Goal: Task Accomplishment & Management: Manage account settings

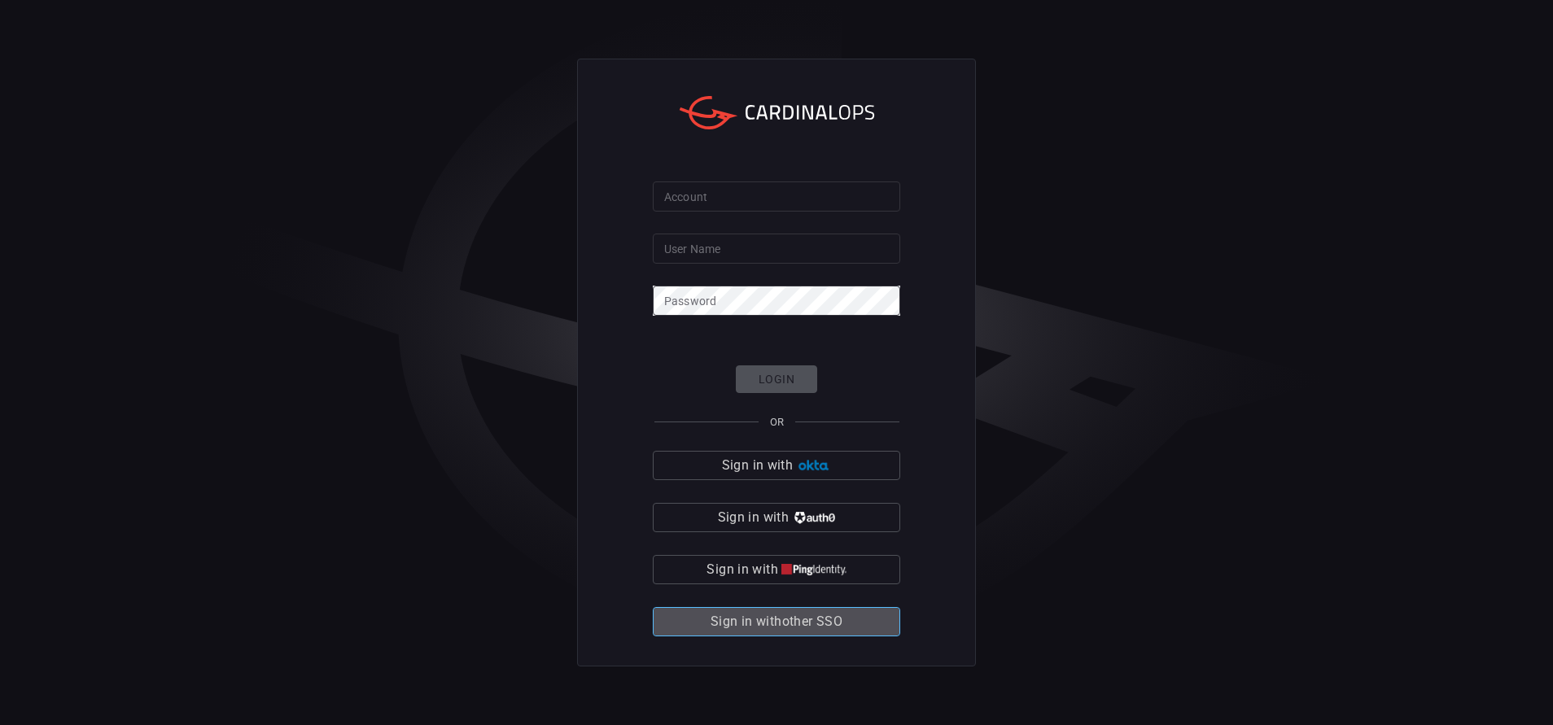
click at [821, 615] on span "Sign in with other SSO" at bounding box center [777, 622] width 132 height 23
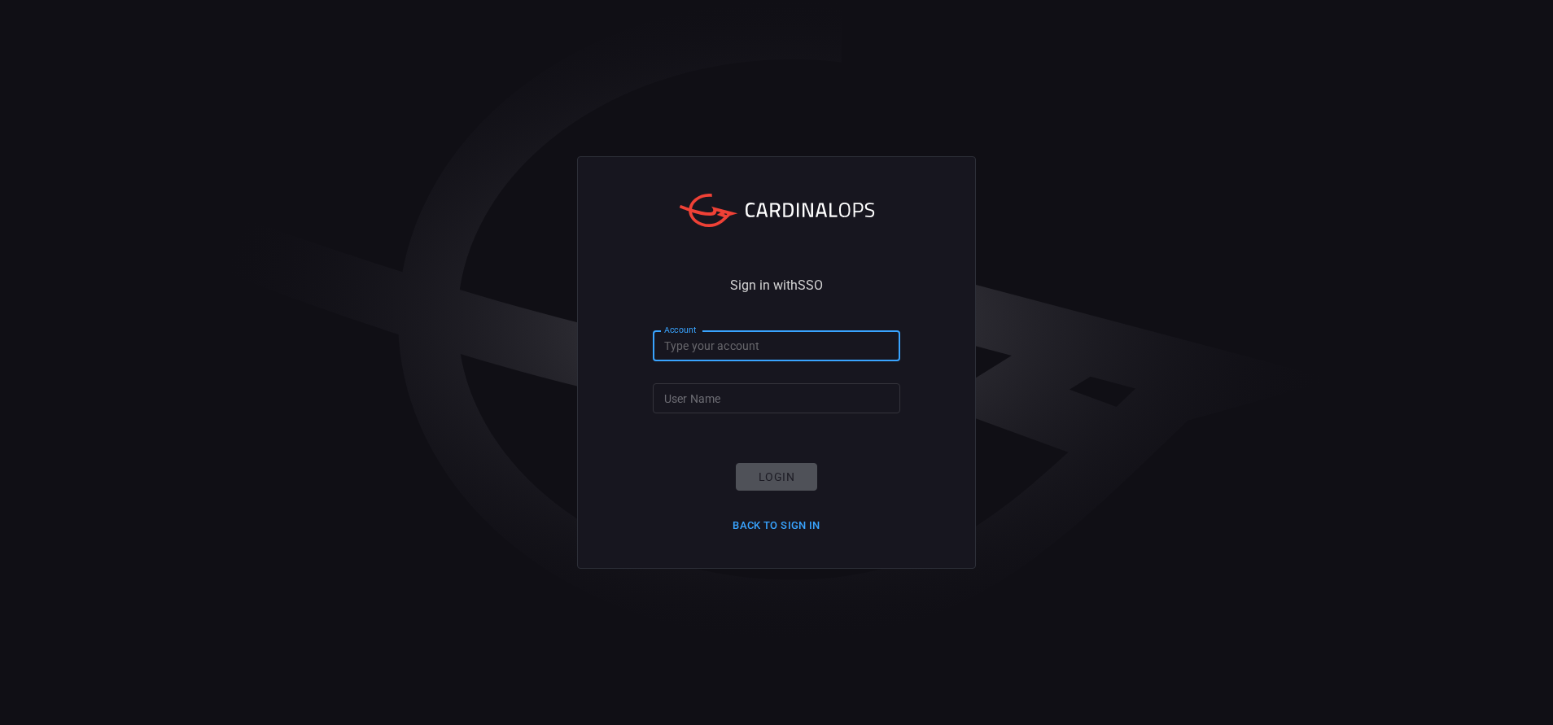
click at [698, 344] on input "Account" at bounding box center [776, 346] width 247 height 30
type input "bakerhughes"
type input "[PERSON_NAME].[PERSON_NAME]"
click at [784, 468] on button "Login" at bounding box center [776, 477] width 81 height 28
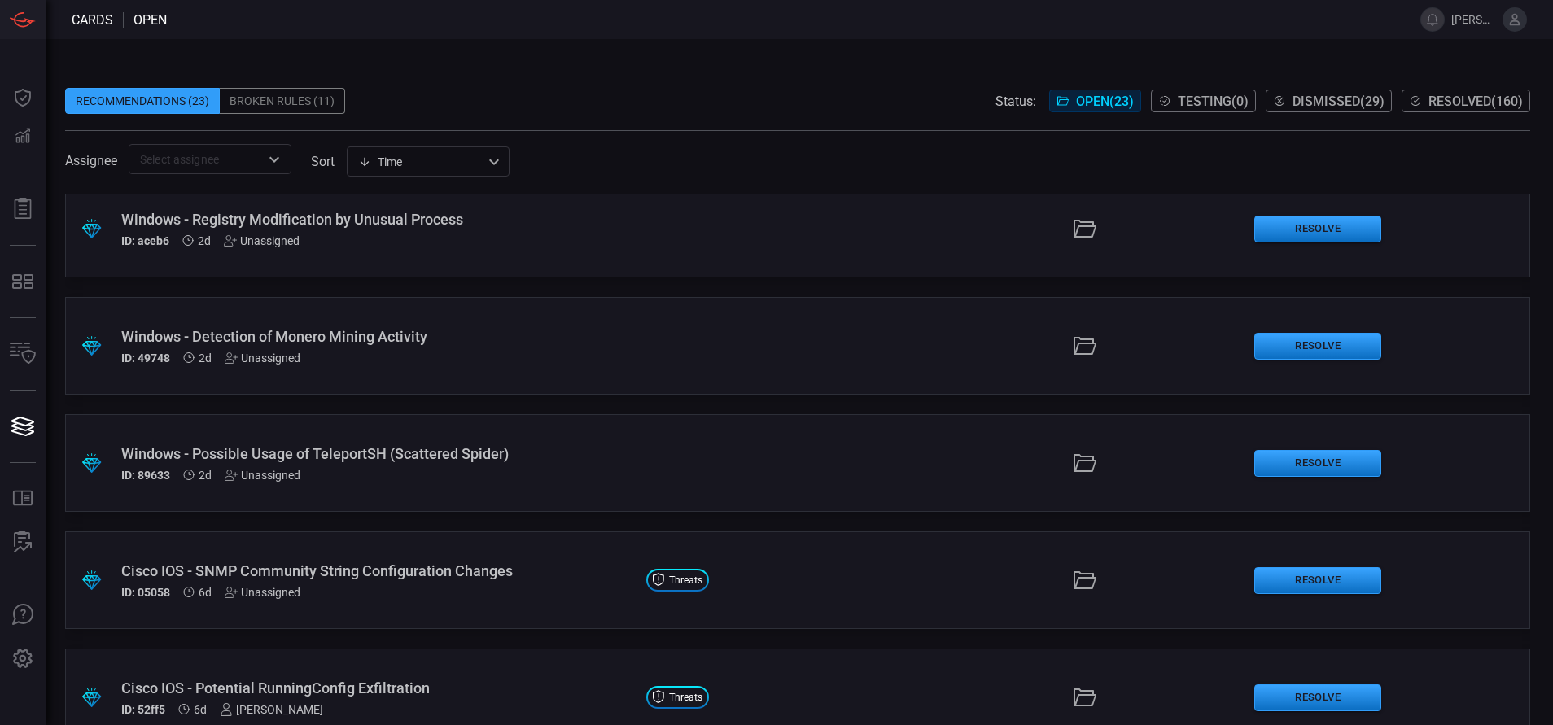
scroll to position [15, 0]
click at [270, 157] on icon "Open" at bounding box center [275, 160] width 20 height 20
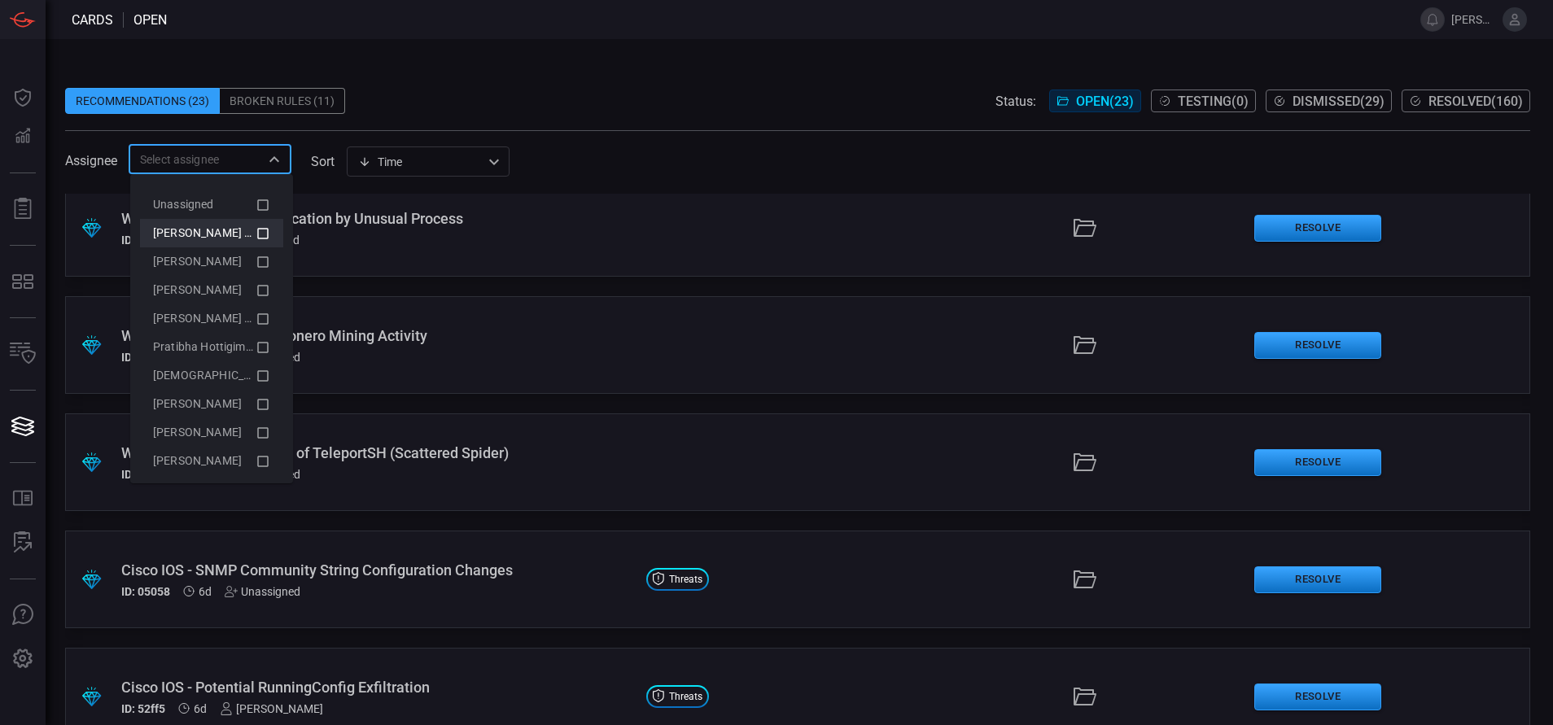
click at [256, 233] on icon at bounding box center [263, 234] width 15 height 20
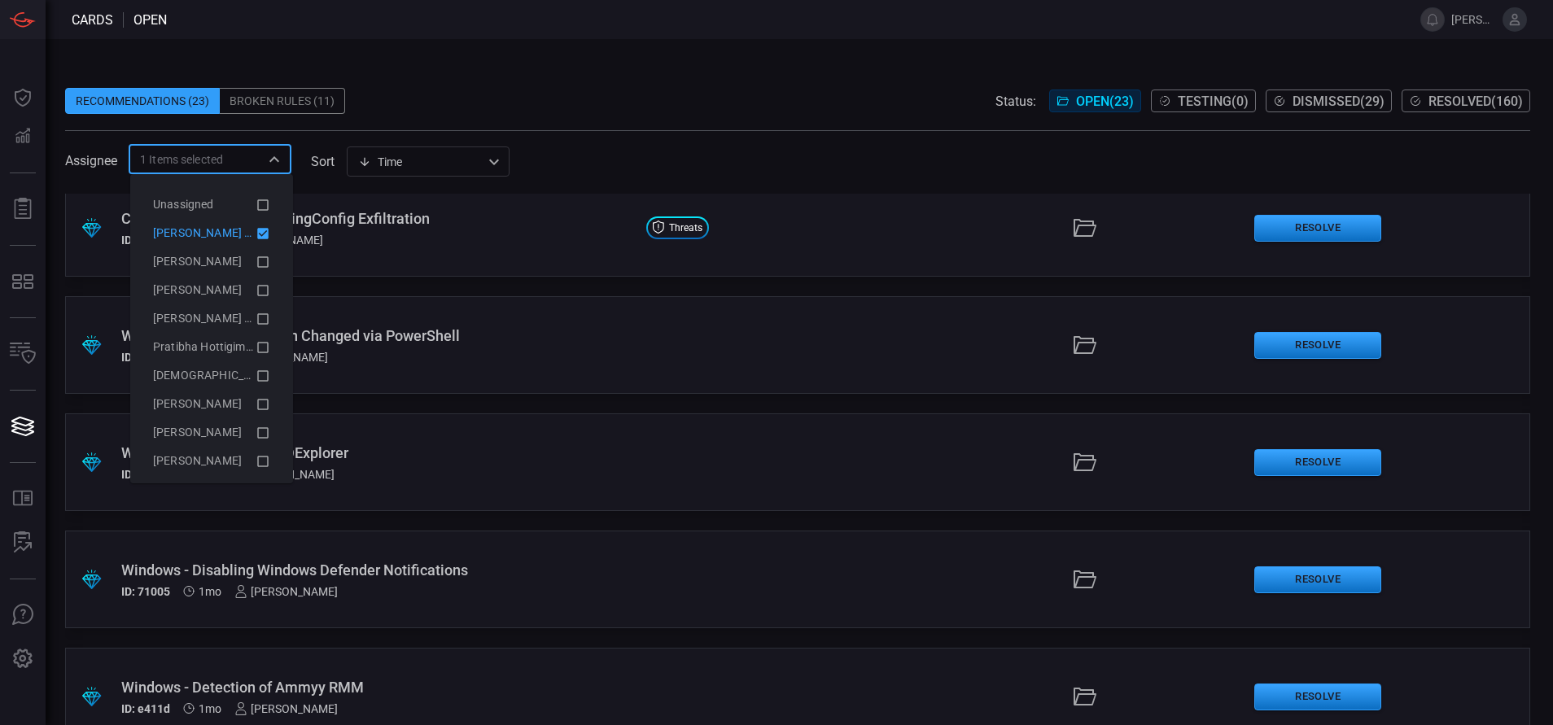
scroll to position [0, 0]
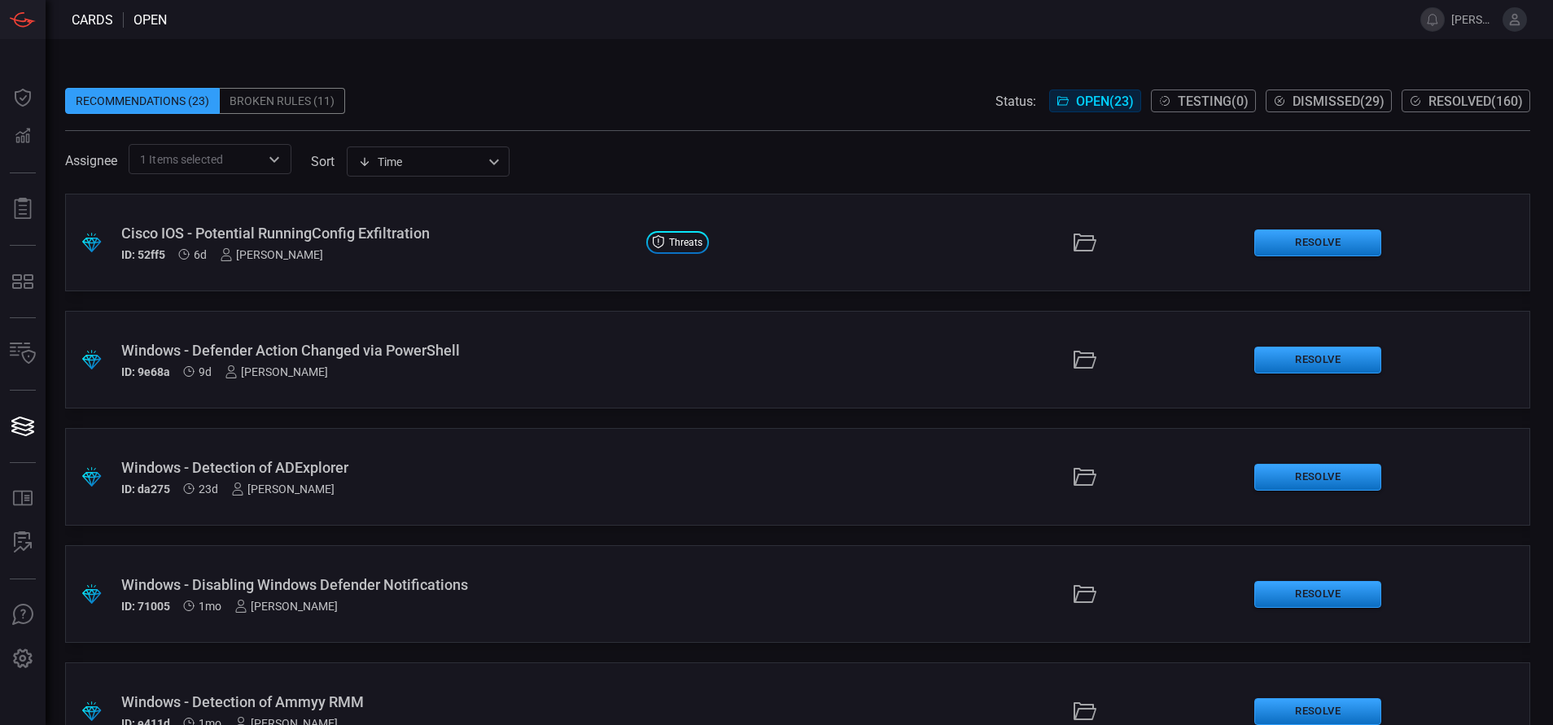
click at [638, 75] on span at bounding box center [797, 75] width 1465 height 24
click at [353, 234] on div "Cisco IOS - Potential RunningConfig Exfiltration" at bounding box center [377, 233] width 512 height 17
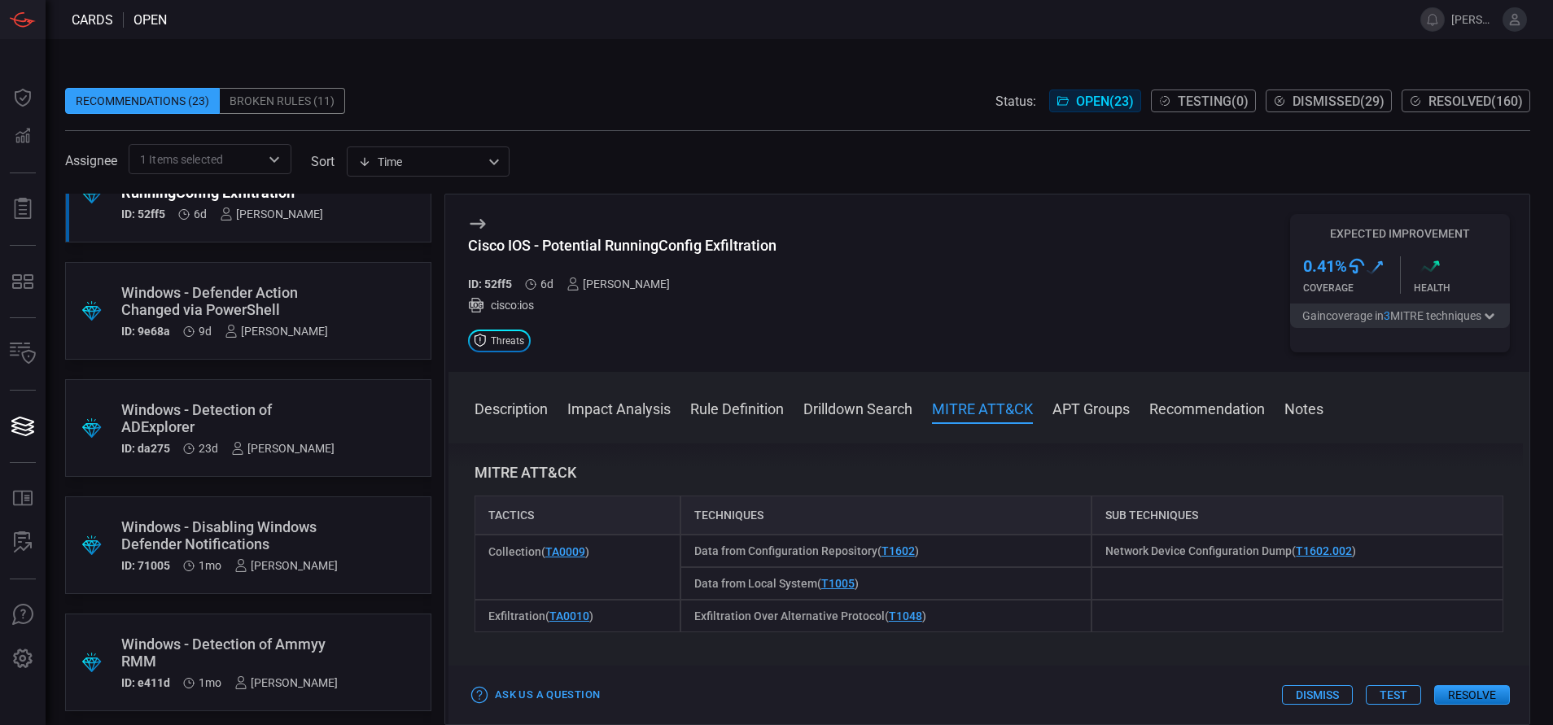
scroll to position [50, 0]
drag, startPoint x: 776, startPoint y: 248, endPoint x: 466, endPoint y: 243, distance: 310.2
click at [466, 243] on div "Cisco IOS - Potential RunningConfig Exfiltration ID: 52ff5 6d [PERSON_NAME] cis…" at bounding box center [989, 283] width 1081 height 177
copy div "Cisco IOS - Potential RunningConfig Exfiltration"
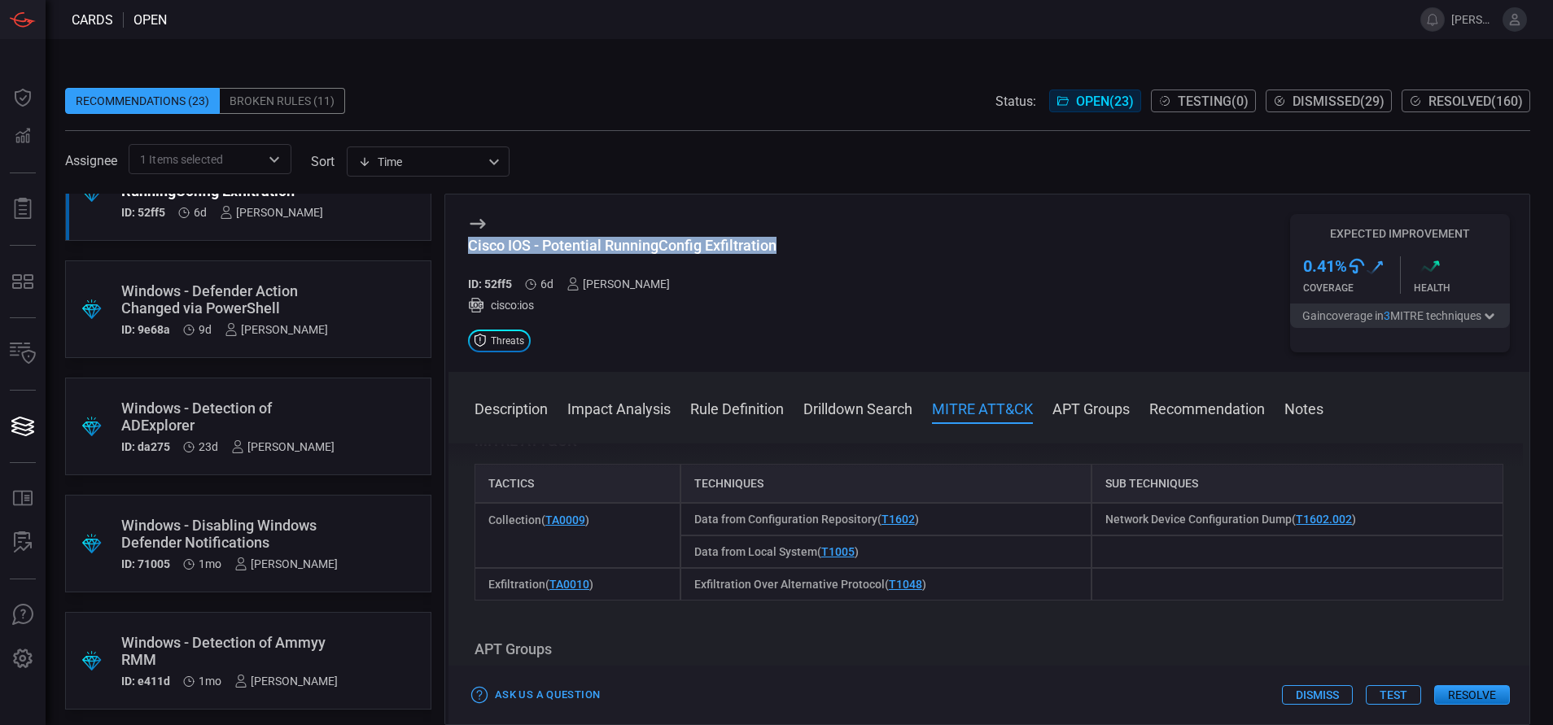
scroll to position [869, 0]
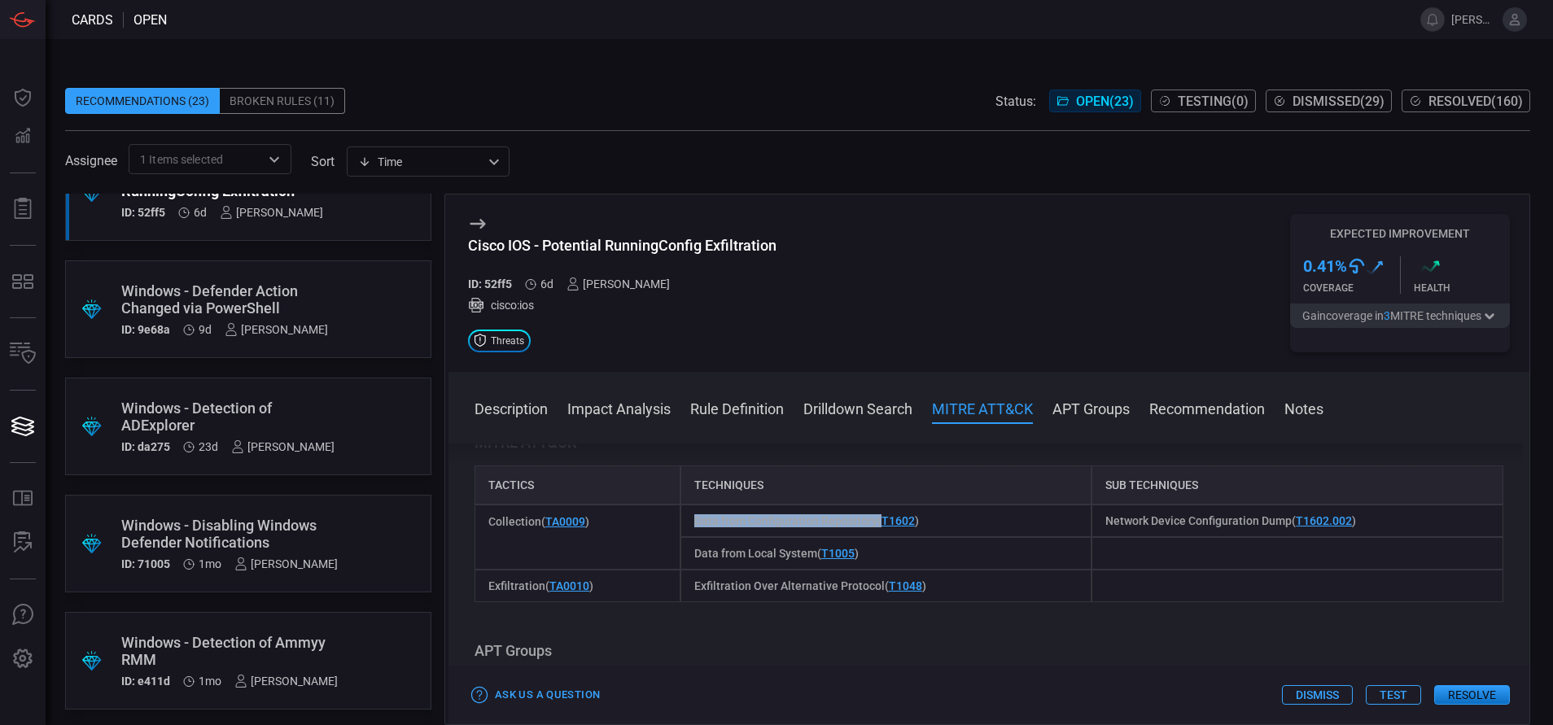
drag, startPoint x: 872, startPoint y: 516, endPoint x: 688, endPoint y: 521, distance: 184.0
click at [688, 521] on div "Data from Configuration Repository ( T1602 )" at bounding box center [887, 521] width 412 height 33
copy span "Data from Configuration Repository"
drag, startPoint x: 1278, startPoint y: 521, endPoint x: 1083, endPoint y: 514, distance: 195.5
click at [1092, 514] on div "Network Device Configuration Dump ( T1602.002 )" at bounding box center [1298, 521] width 412 height 33
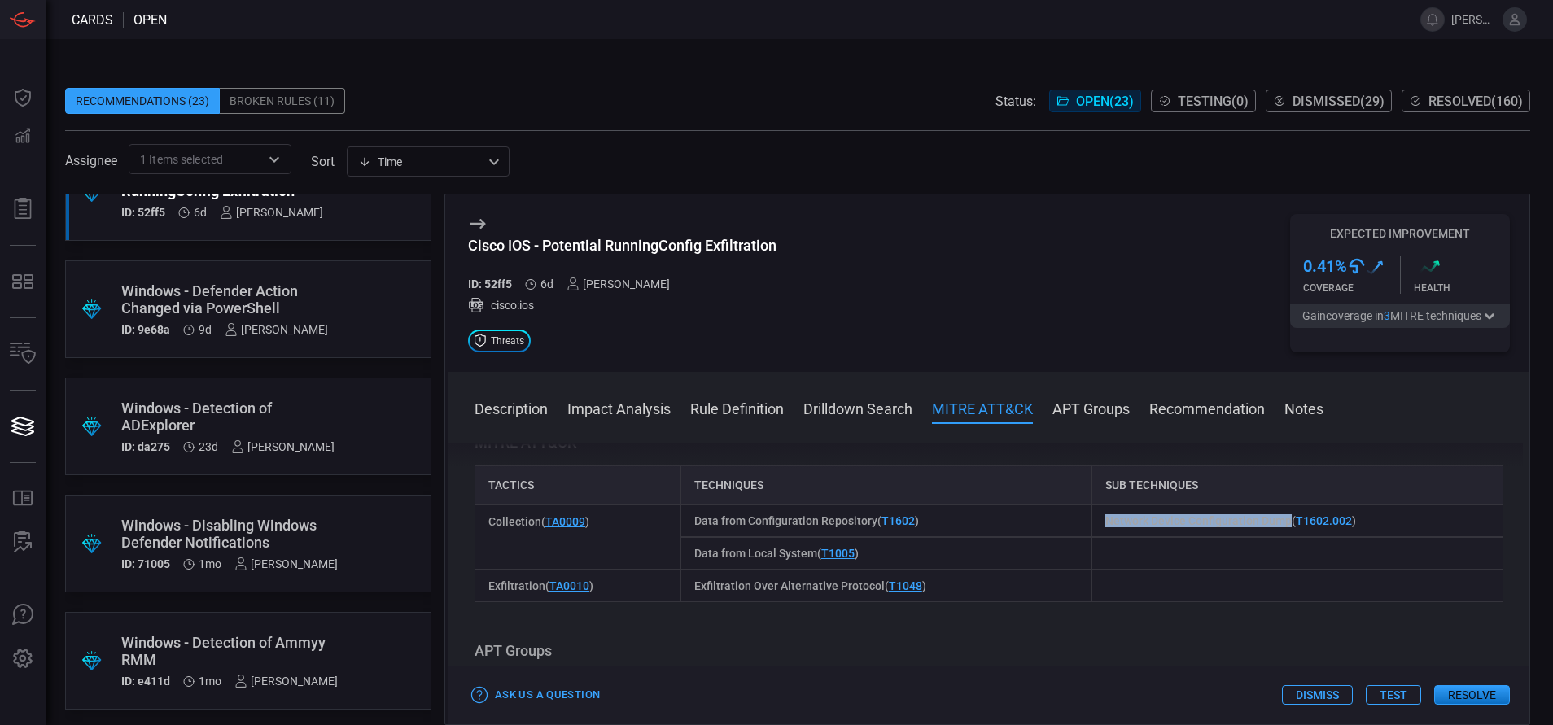
copy span "Network Device Configuration Dump"
drag, startPoint x: 808, startPoint y: 553, endPoint x: 690, endPoint y: 562, distance: 117.6
click at [694, 560] on span "Data from Local System ( T1005 )" at bounding box center [776, 553] width 164 height 13
copy span "Data from Local Syste"
drag, startPoint x: 813, startPoint y: 554, endPoint x: 688, endPoint y: 550, distance: 125.4
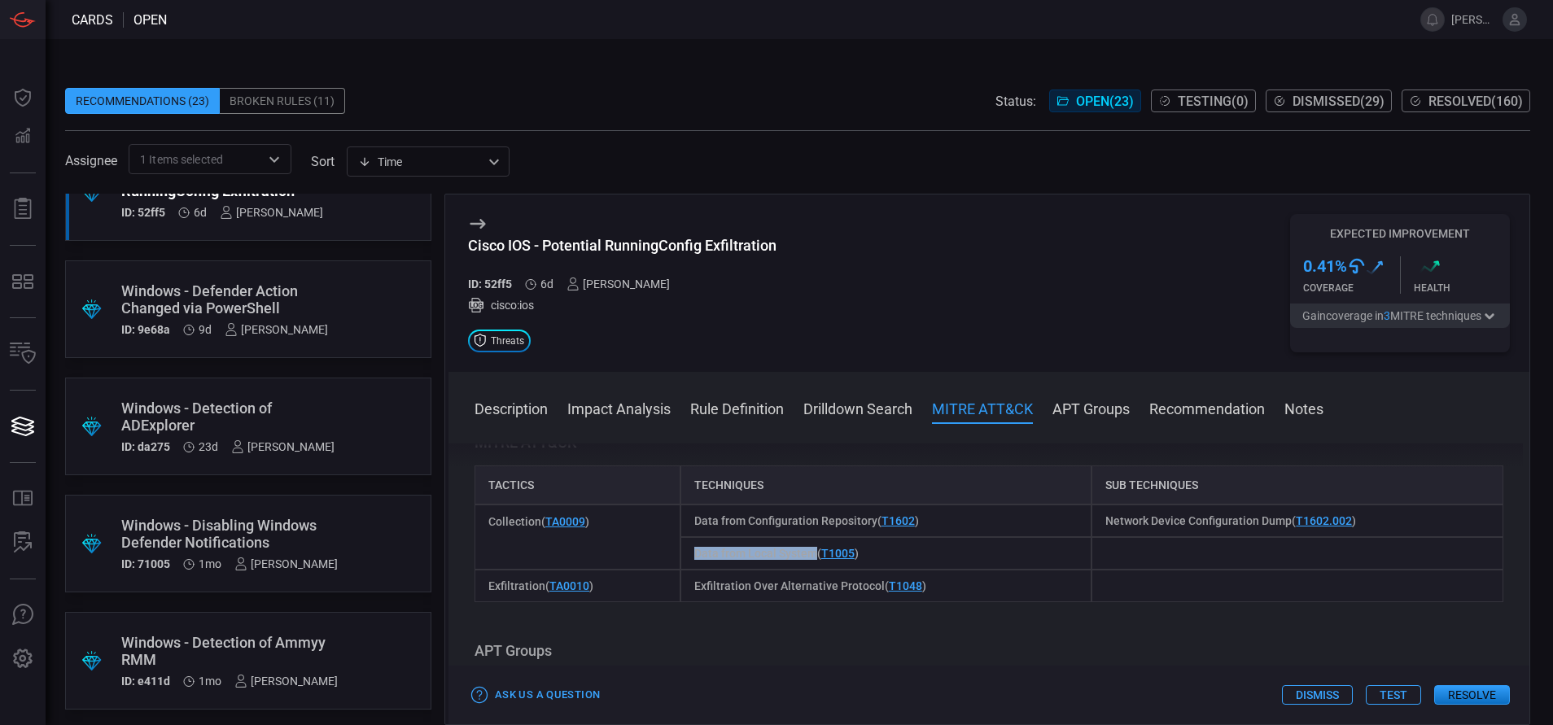
click at [688, 550] on div "Data from Local System ( T1005 )" at bounding box center [887, 553] width 412 height 33
copy span "Data from Local System"
drag, startPoint x: 690, startPoint y: 585, endPoint x: 877, endPoint y: 589, distance: 187.3
click at [877, 589] on div "Exfiltration Over Alternative Protocol ( T1048 )" at bounding box center [887, 586] width 412 height 33
copy span "Exfiltration Over Alternative Protocol"
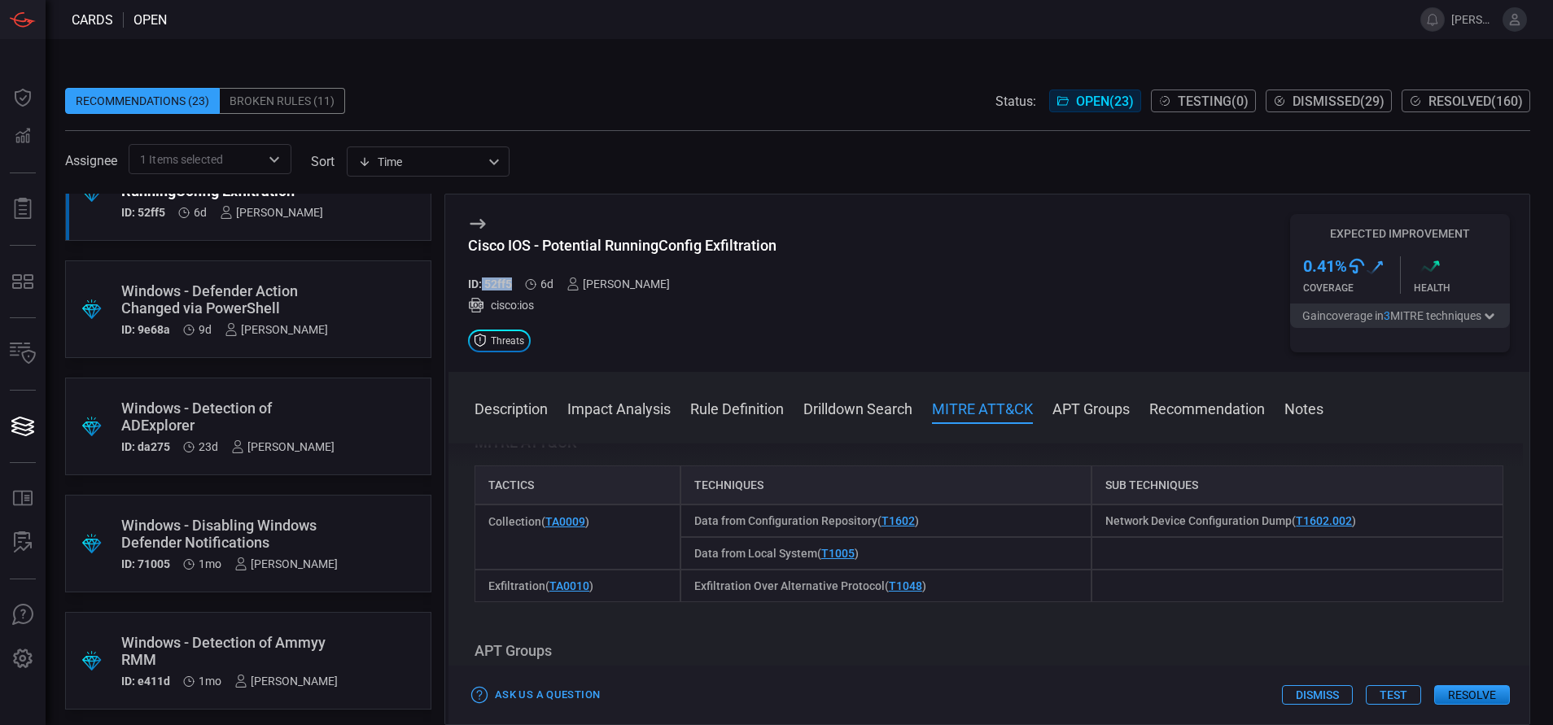
drag, startPoint x: 512, startPoint y: 287, endPoint x: 482, endPoint y: 278, distance: 31.2
click at [482, 278] on h5 "ID: 52ff5" at bounding box center [490, 284] width 44 height 13
copy h5 "52ff5"
click at [525, 410] on button "Description" at bounding box center [511, 408] width 73 height 20
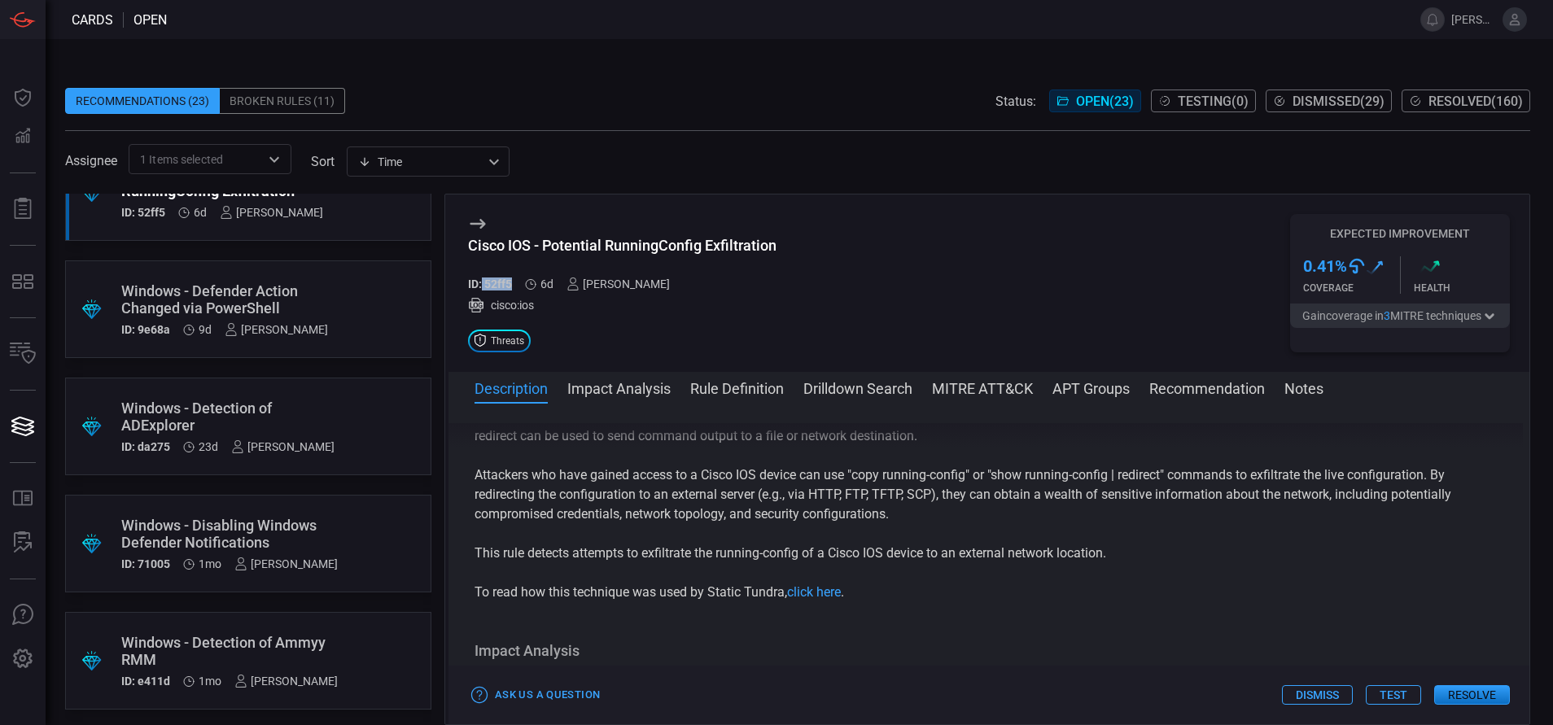
scroll to position [0, 0]
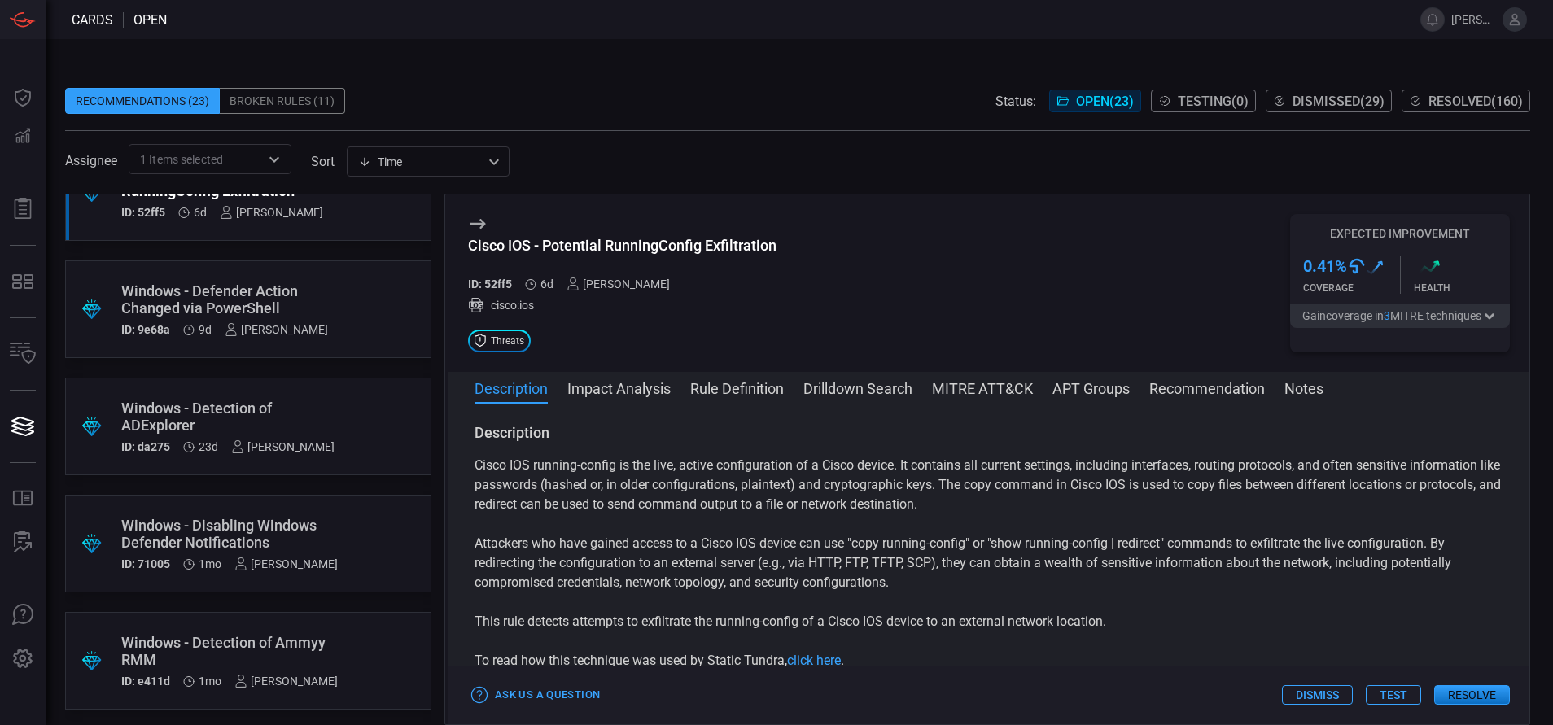
click at [809, 667] on div "Ask Us a Question Dismiss Test Resolve" at bounding box center [989, 695] width 1081 height 59
click at [814, 661] on link "click here" at bounding box center [814, 660] width 54 height 15
click at [769, 379] on button "Rule Definition" at bounding box center [737, 388] width 94 height 20
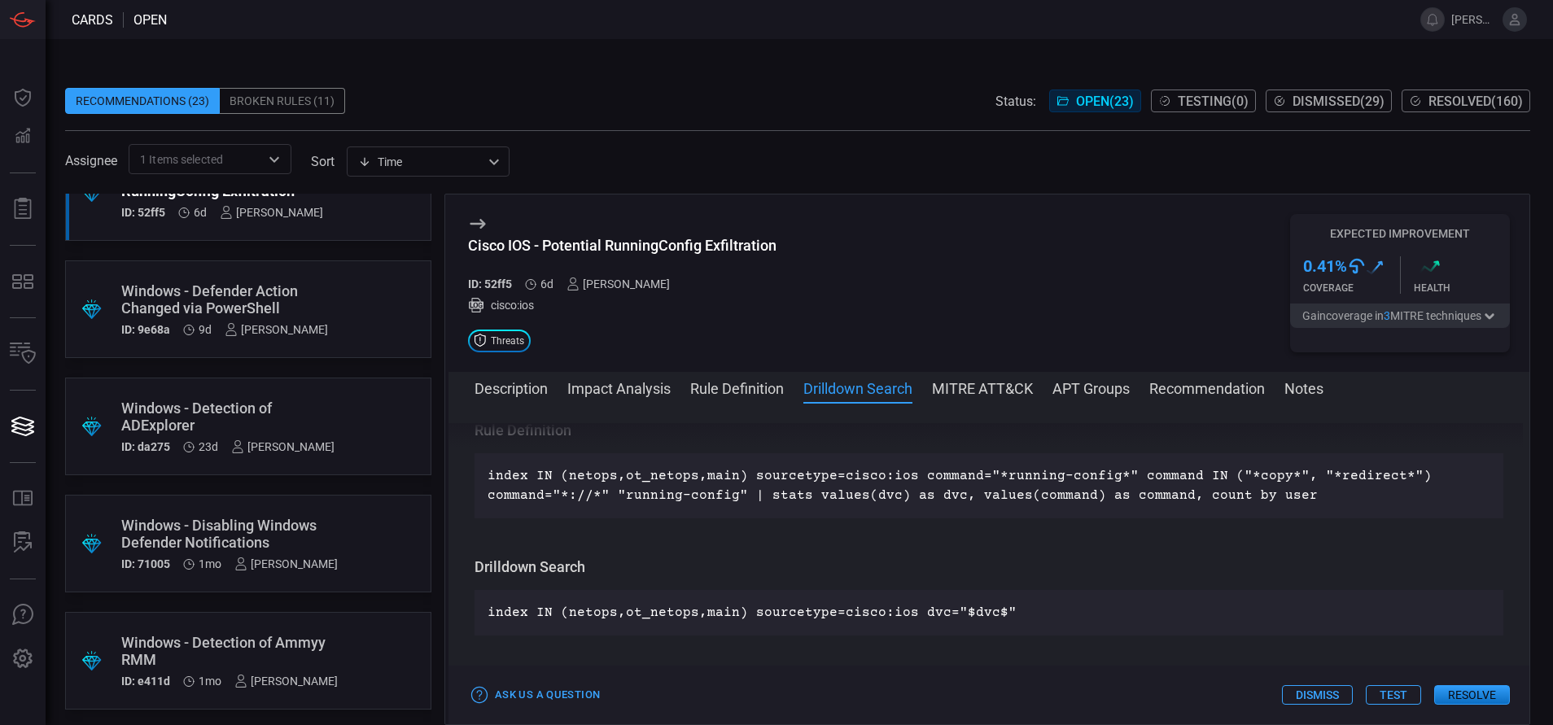
scroll to position [606, 0]
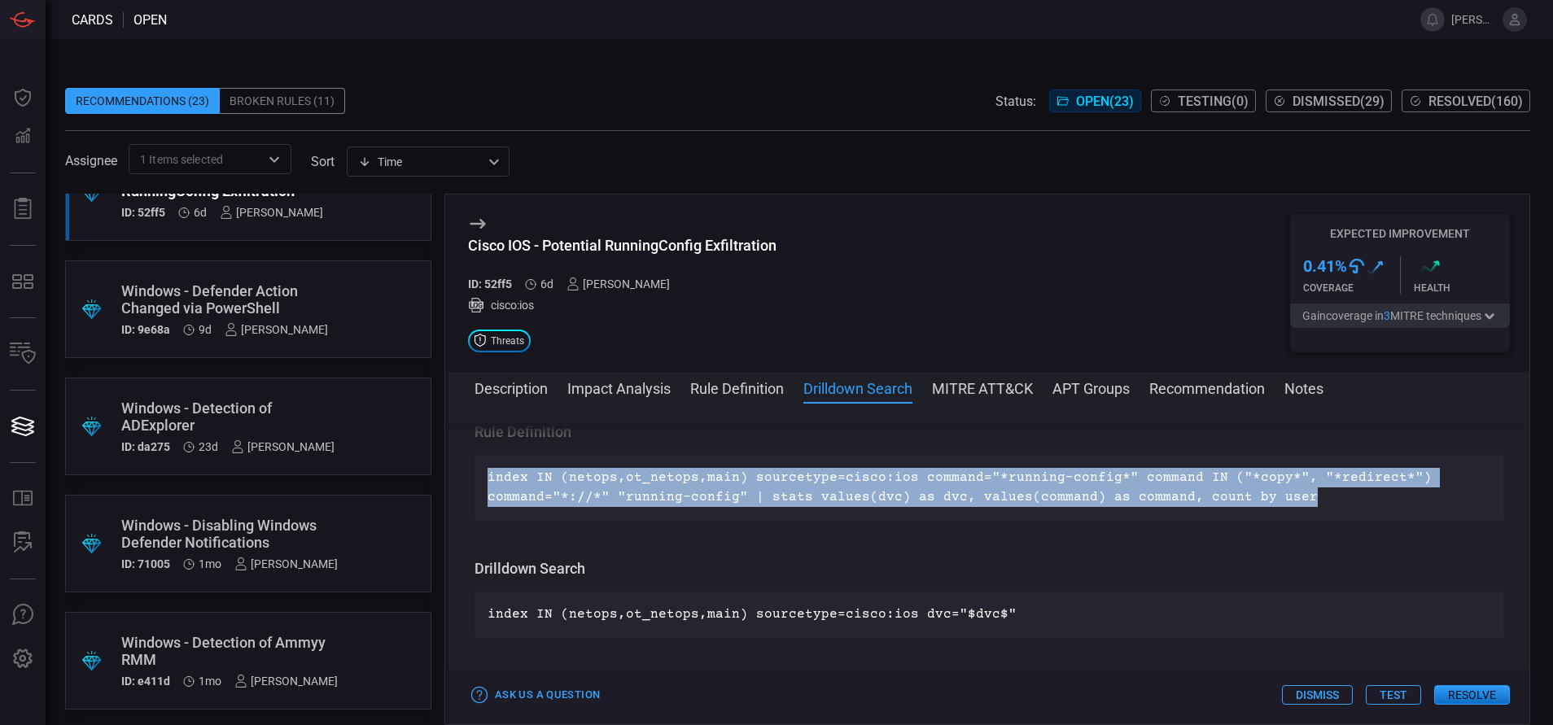
drag, startPoint x: 1287, startPoint y: 501, endPoint x: 484, endPoint y: 475, distance: 803.9
click at [484, 475] on div "index IN (netops,ot_netops,main) sourcetype=cisco:ios command="*running-config*…" at bounding box center [989, 487] width 1029 height 65
copy p "index IN (netops,ot_netops,main) sourcetype=cisco:ios command="*running-config*…"
click at [756, 384] on button "Rule Definition" at bounding box center [737, 388] width 94 height 20
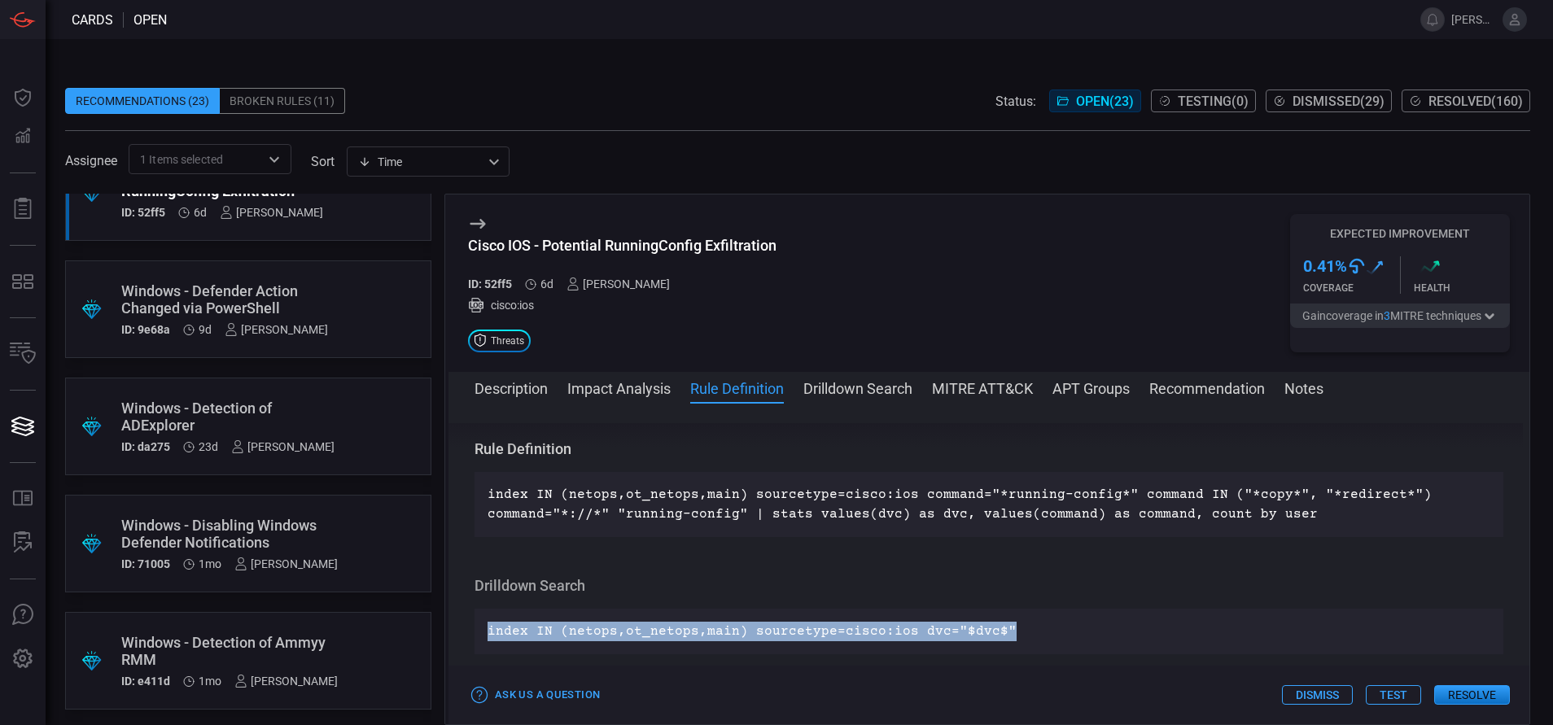
drag, startPoint x: 1008, startPoint y: 629, endPoint x: 462, endPoint y: 609, distance: 545.8
click at [462, 609] on div "Description Cisco IOS running-config is the live, active configuration of a Cis…" at bounding box center [989, 560] width 1081 height 275
copy p "index IN (netops,ot_netops,main) sourcetype=cisco:ios dvc="$dvc$""
click at [513, 396] on button "Description" at bounding box center [511, 388] width 73 height 20
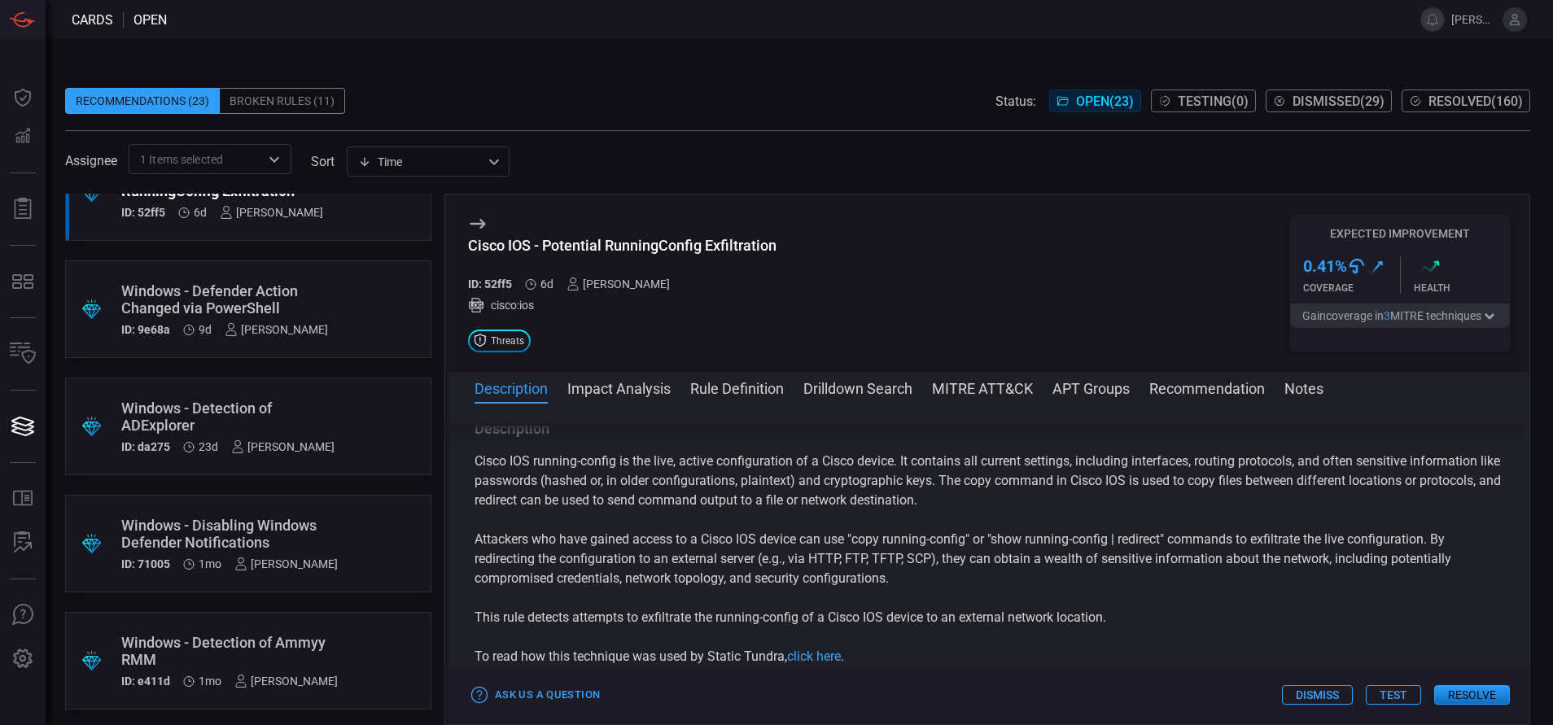
scroll to position [0, 0]
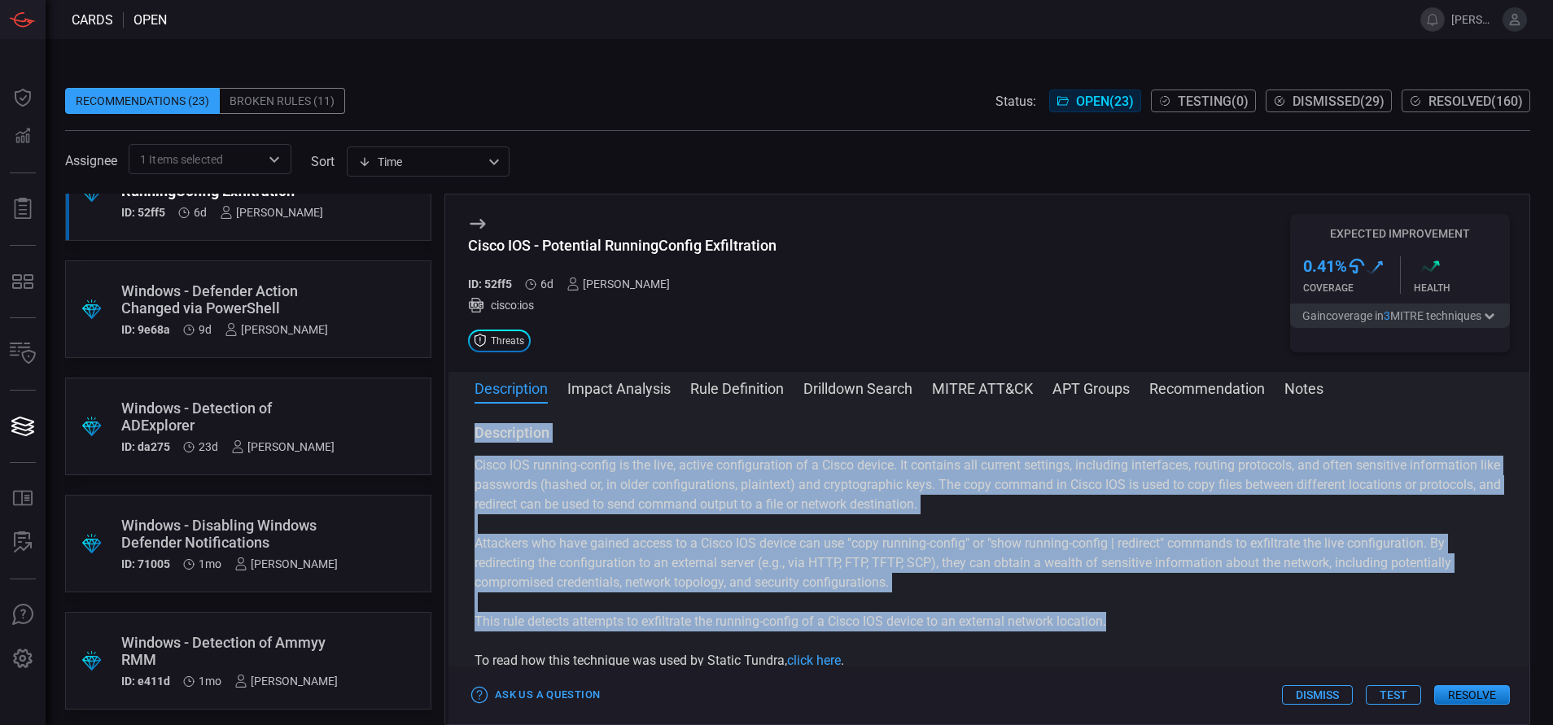
drag, startPoint x: 477, startPoint y: 429, endPoint x: 1134, endPoint y: 622, distance: 684.7
click at [1134, 622] on div "Description Cisco IOS running-config is the live, active configuration of a Cis…" at bounding box center [989, 546] width 1029 height 247
click at [759, 387] on button "Rule Definition" at bounding box center [737, 388] width 94 height 20
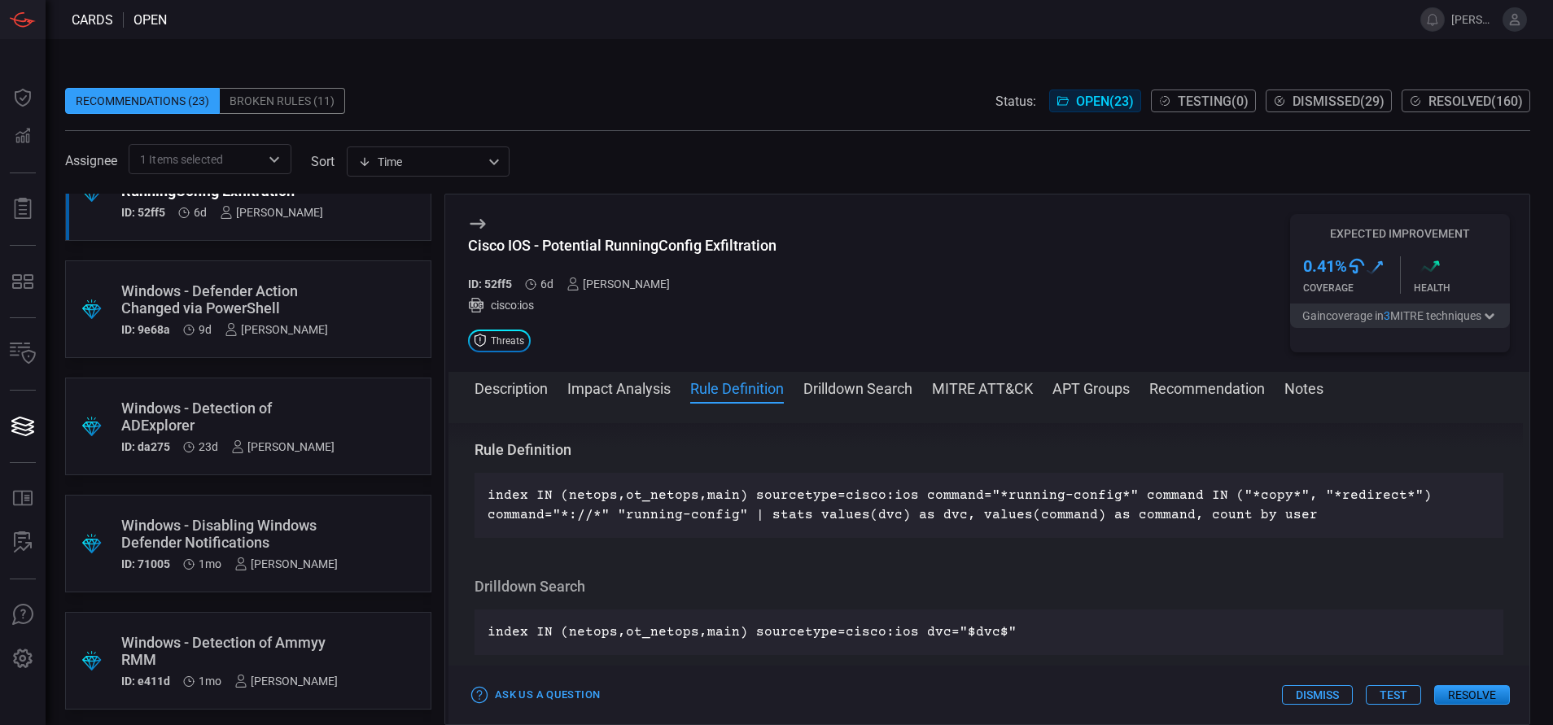
scroll to position [589, 0]
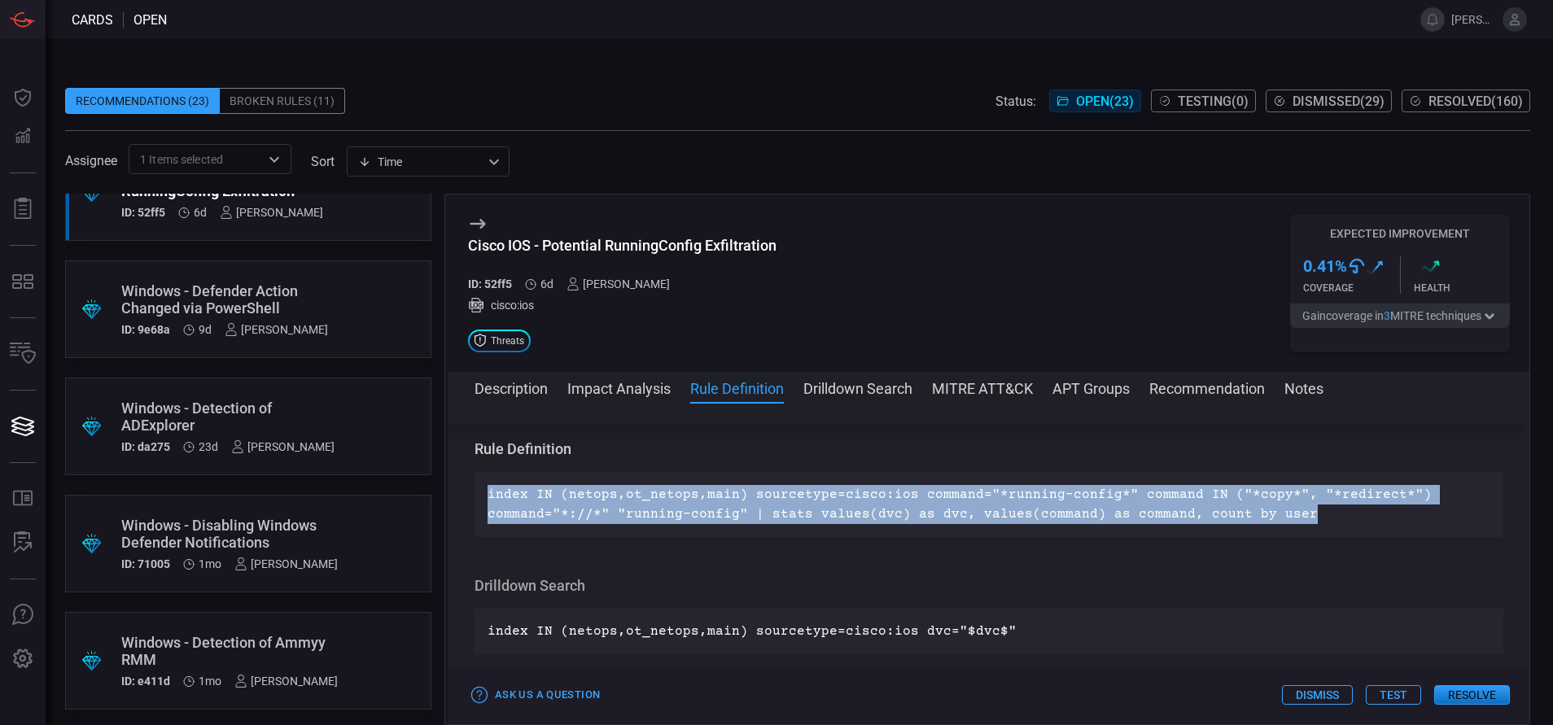
drag, startPoint x: 1293, startPoint y: 517, endPoint x: 461, endPoint y: 484, distance: 832.6
click at [461, 484] on div "Description Cisco IOS running-config is the live, active configuration of a Cis…" at bounding box center [989, 560] width 1081 height 275
click at [871, 510] on p "index IN (netops,ot_netops,main) sourcetype=cisco:ios command="*running-config*…" at bounding box center [989, 504] width 1003 height 39
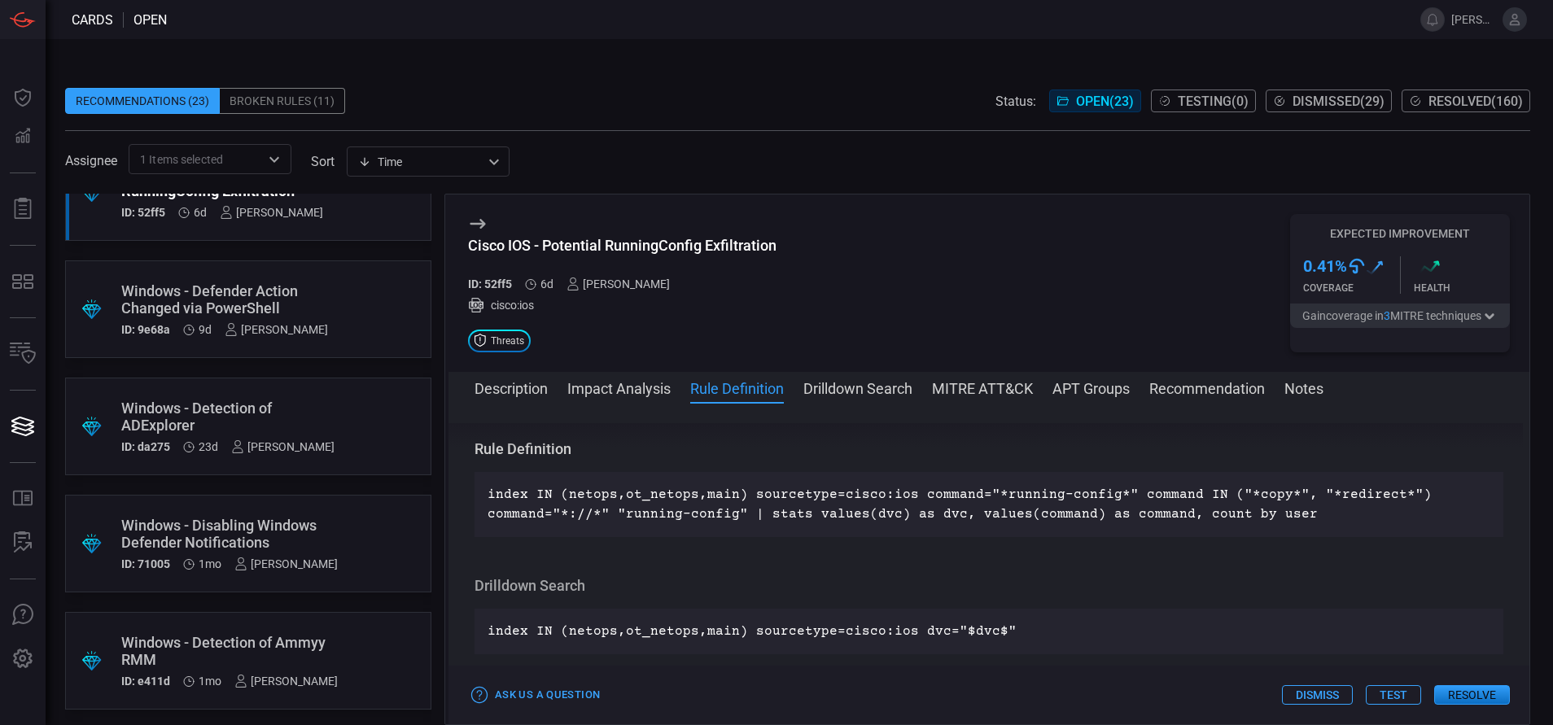
click at [993, 381] on button "MITRE ATT&CK" at bounding box center [982, 388] width 101 height 20
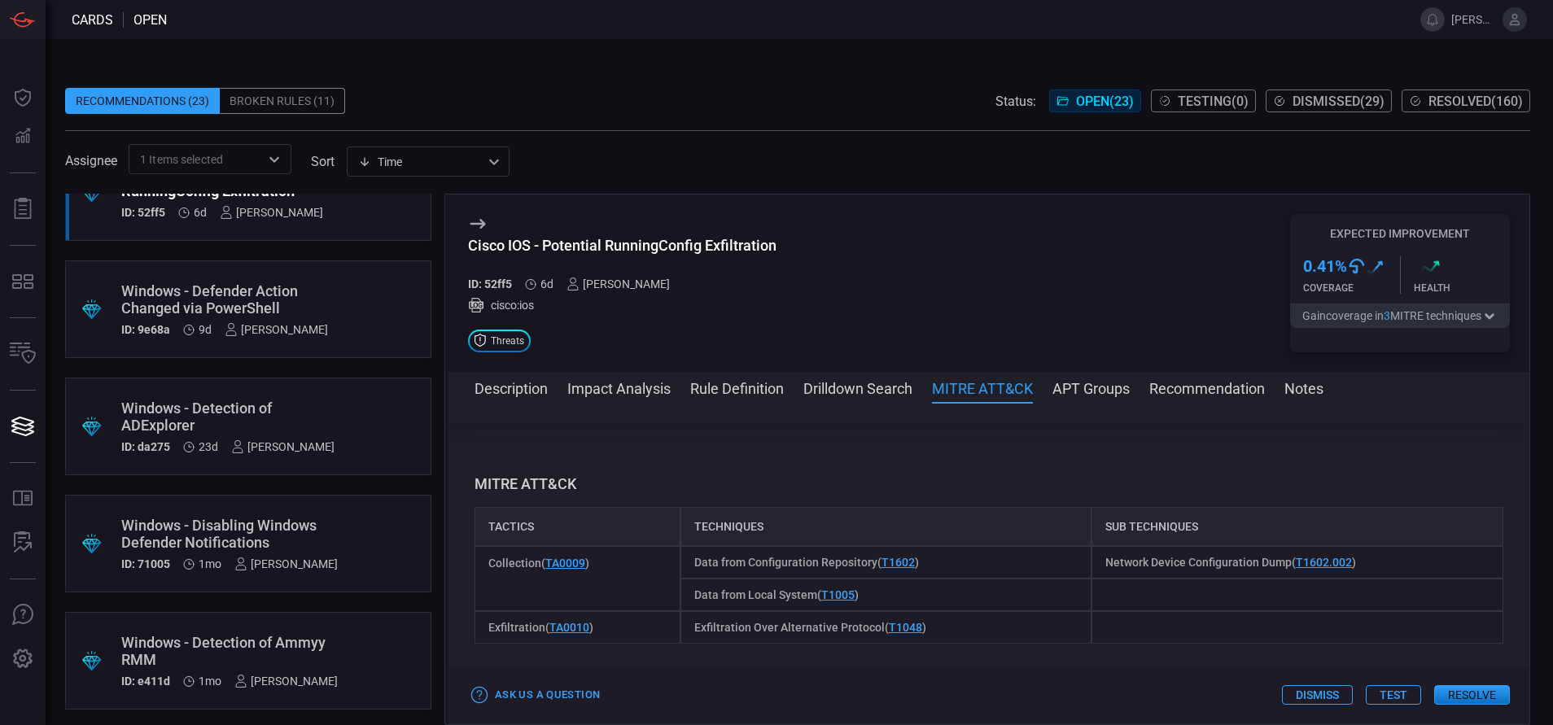
scroll to position [843, 0]
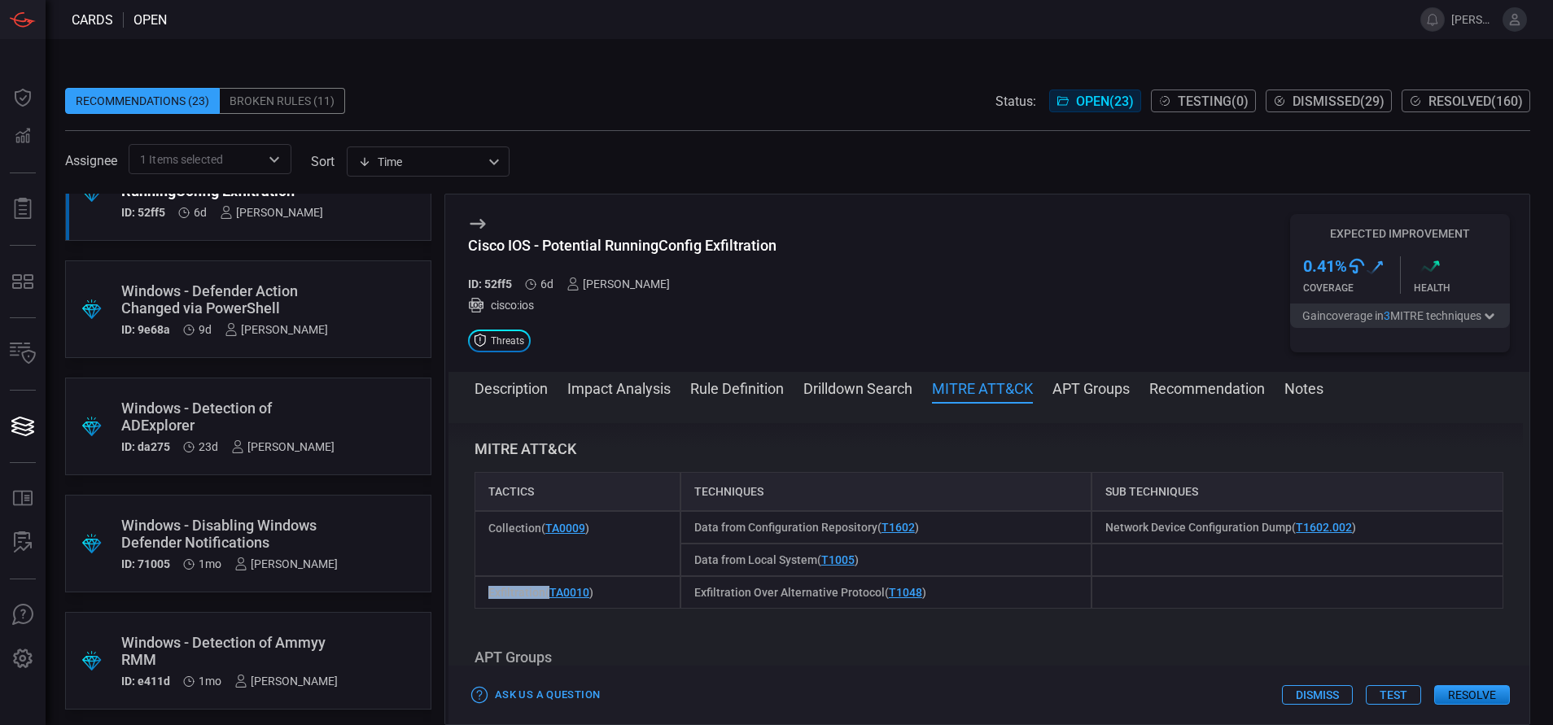
drag, startPoint x: 490, startPoint y: 592, endPoint x: 545, endPoint y: 590, distance: 55.4
click at [545, 590] on span "Exfiltration ( TA0010 )" at bounding box center [540, 592] width 105 height 13
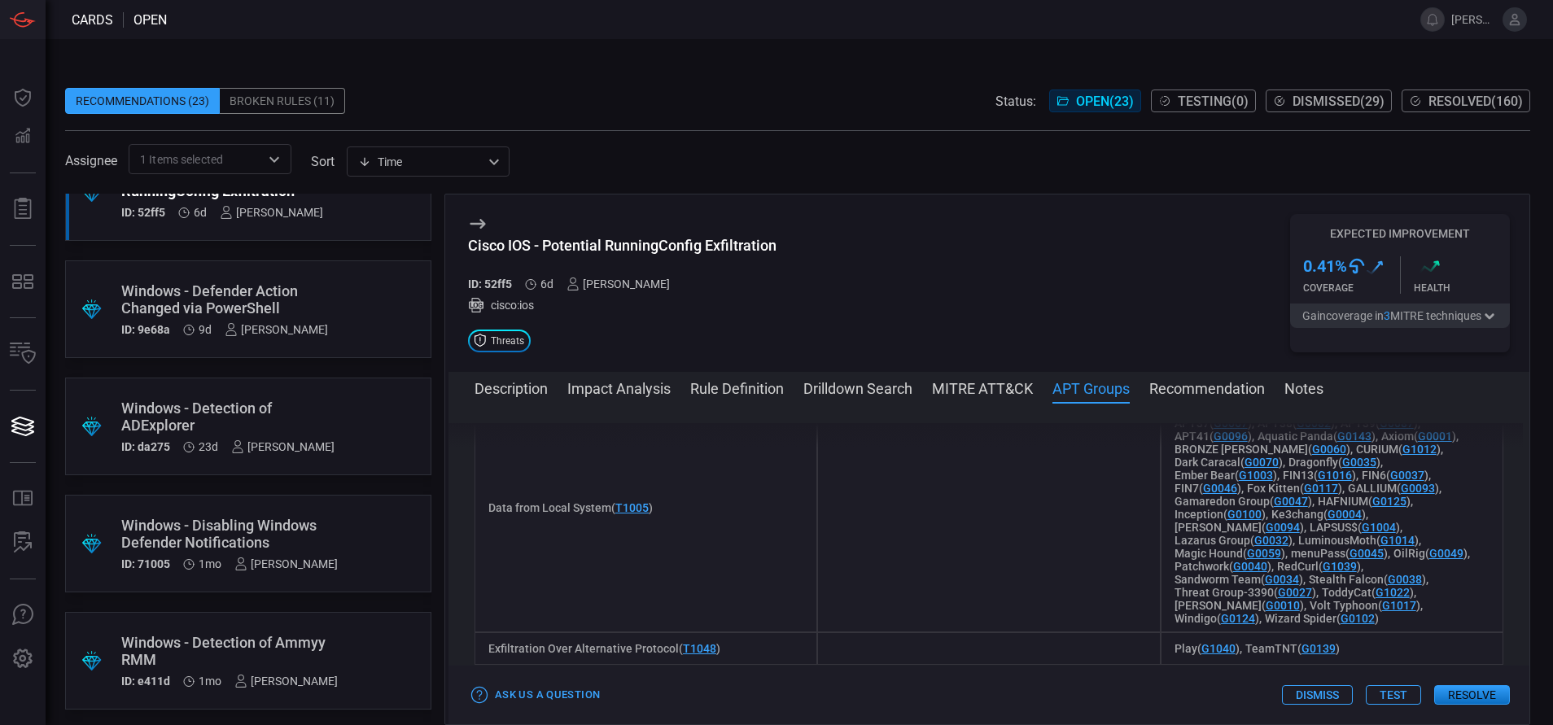
scroll to position [1208, 0]
click at [759, 384] on button "Rule Definition" at bounding box center [737, 388] width 94 height 20
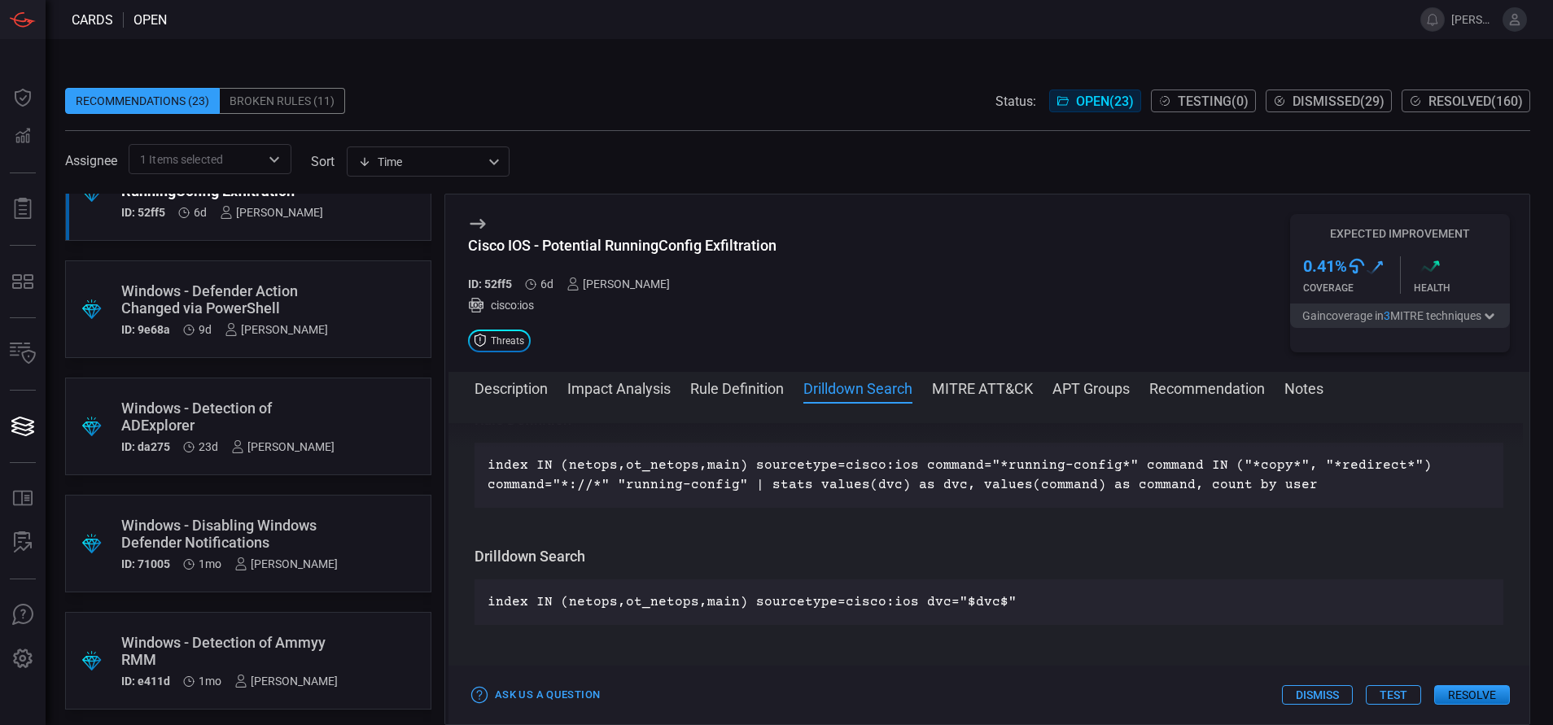
scroll to position [689, 0]
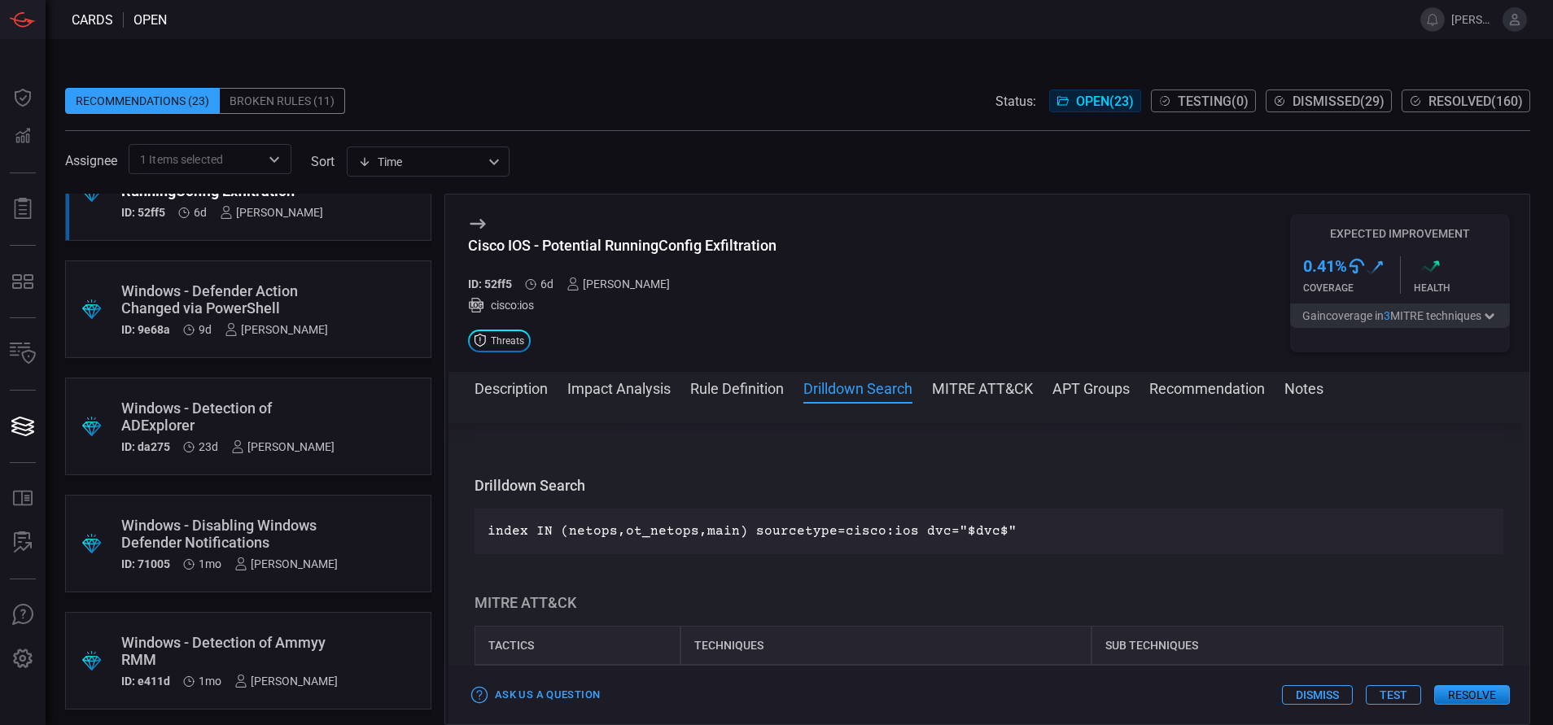
click at [1478, 693] on button "Resolve" at bounding box center [1472, 695] width 76 height 20
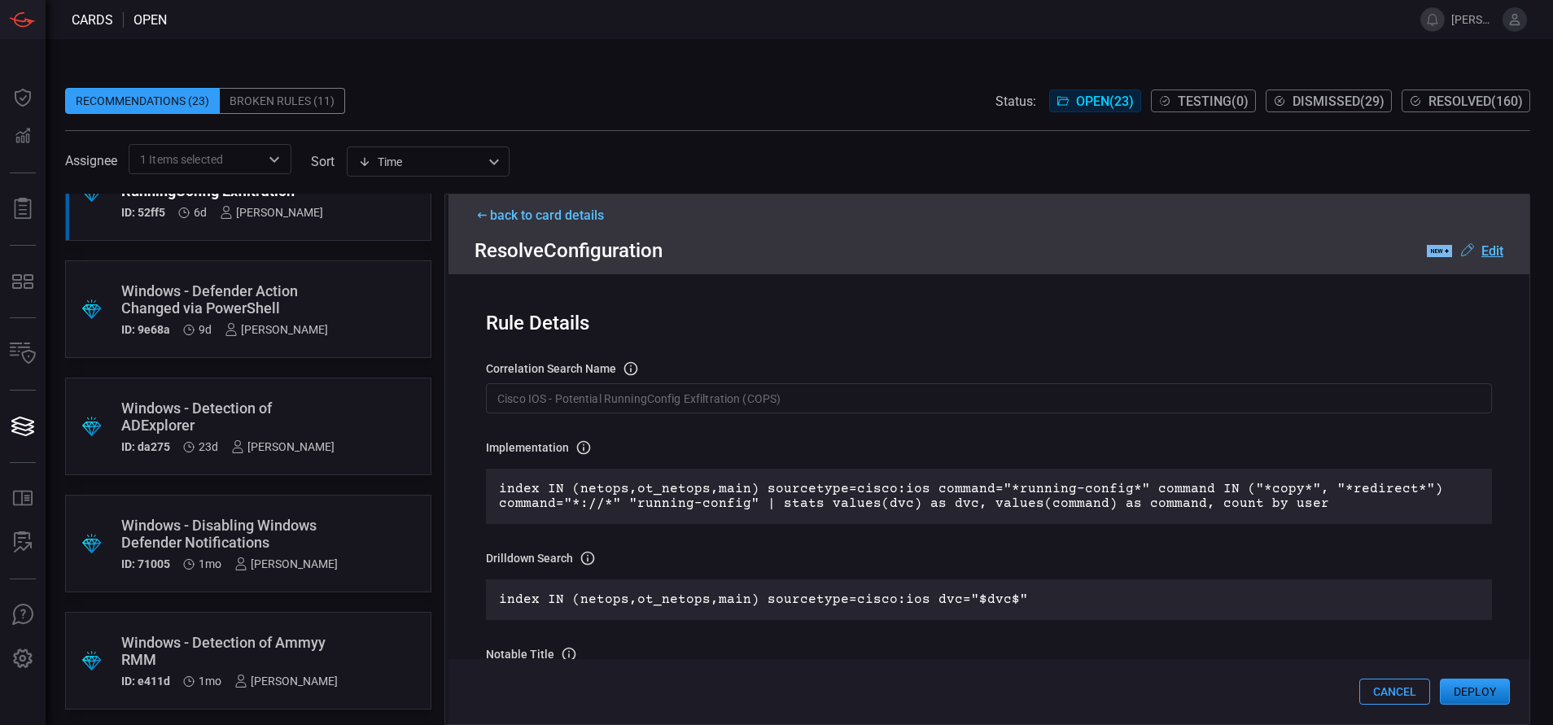
scroll to position [0, 0]
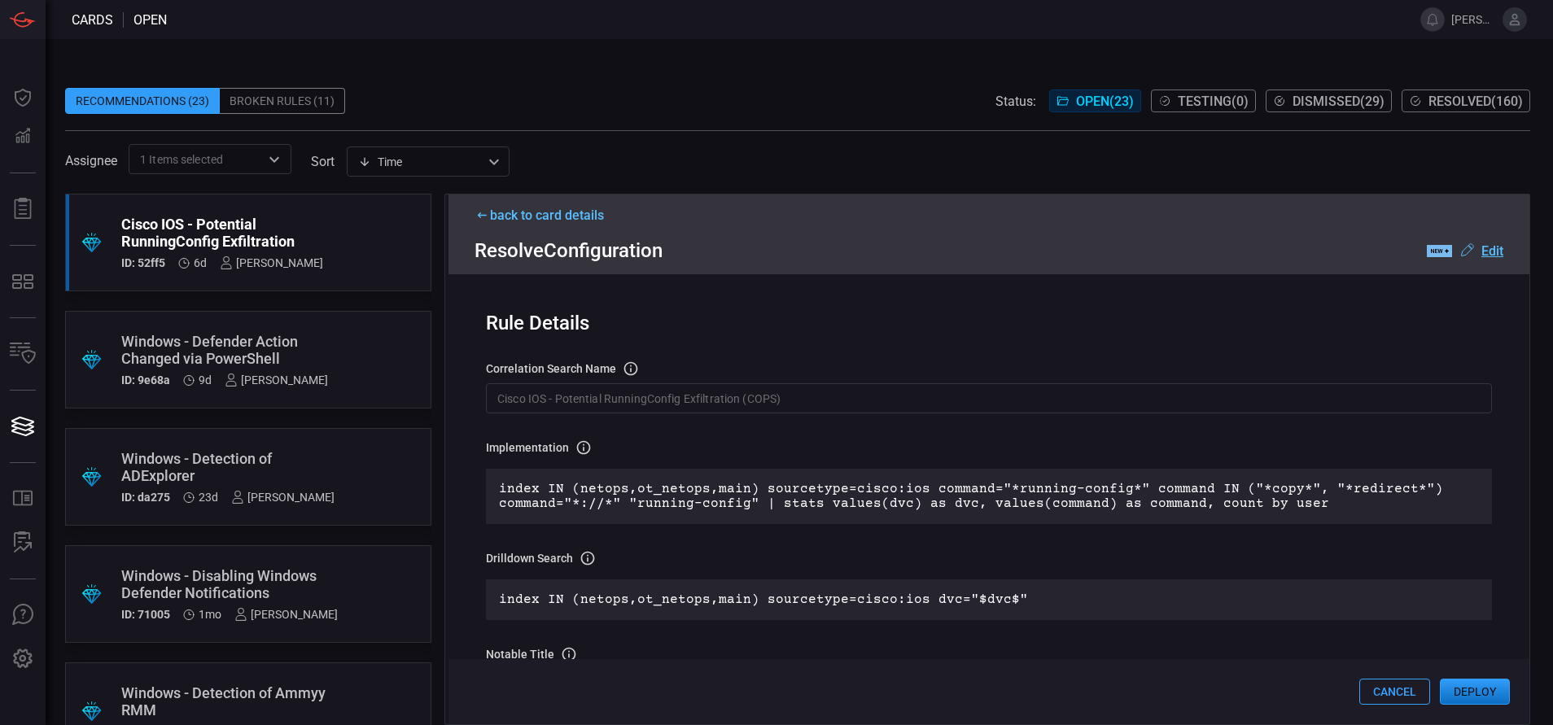
click at [1446, 103] on span "Resolved ( 160 )" at bounding box center [1476, 101] width 94 height 15
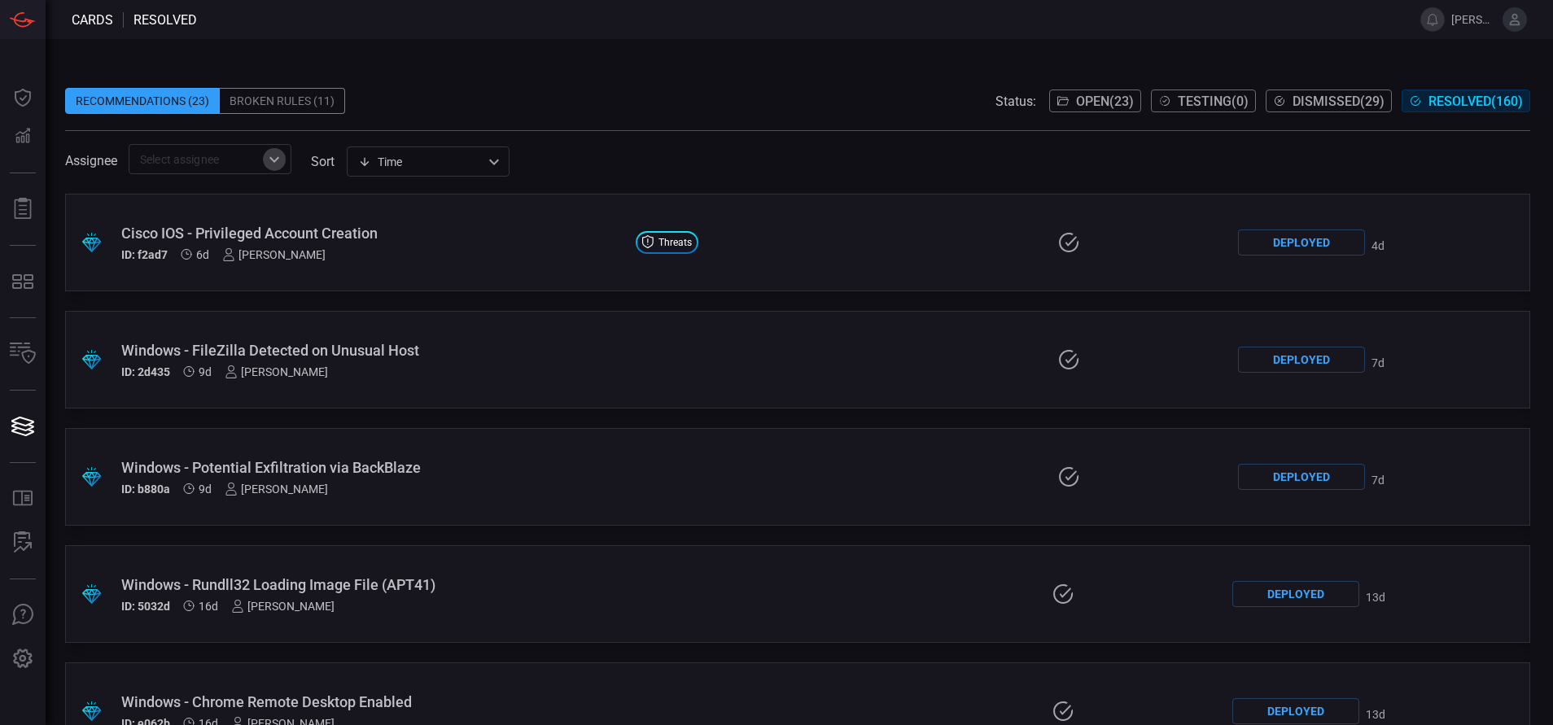
click at [281, 160] on icon "Open" at bounding box center [275, 160] width 20 height 20
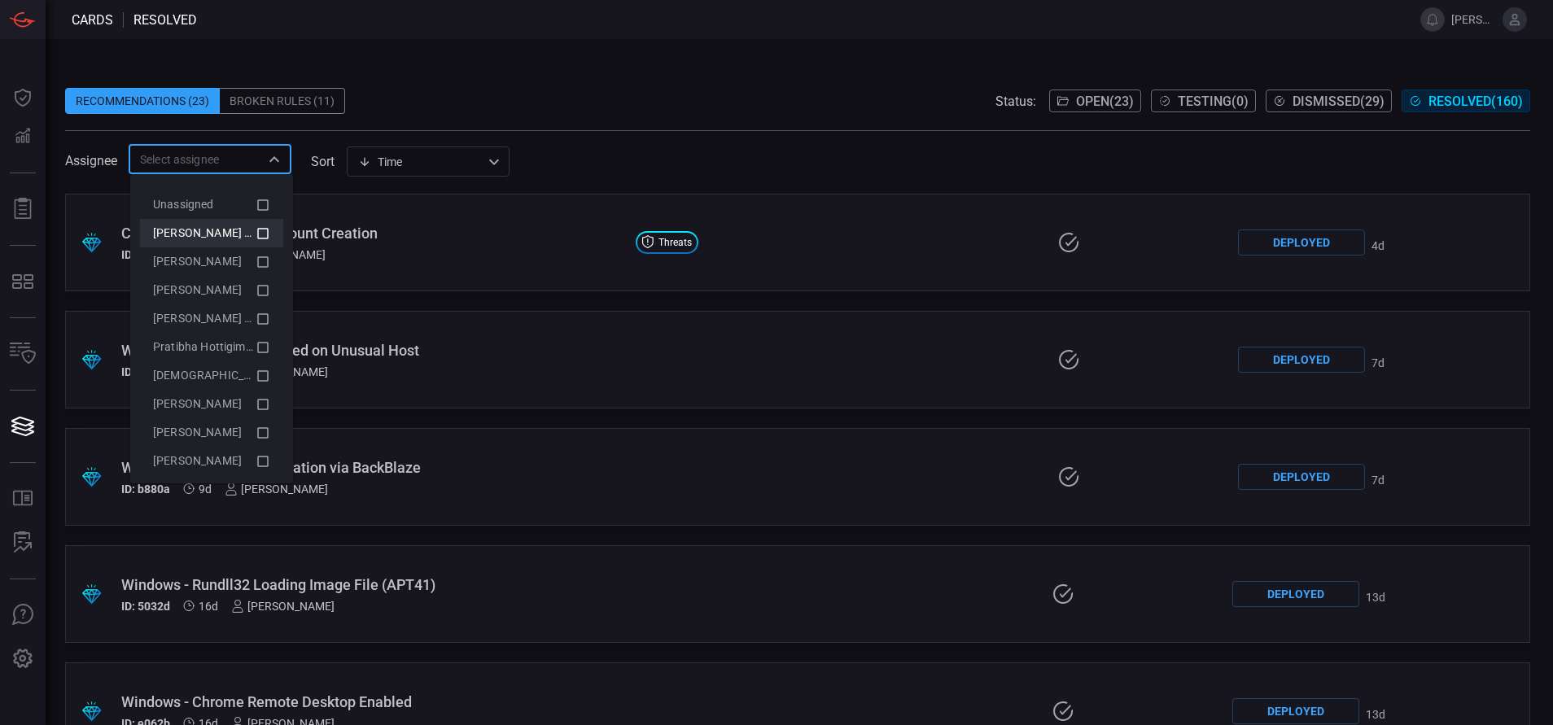
click at [256, 230] on icon at bounding box center [263, 234] width 15 height 20
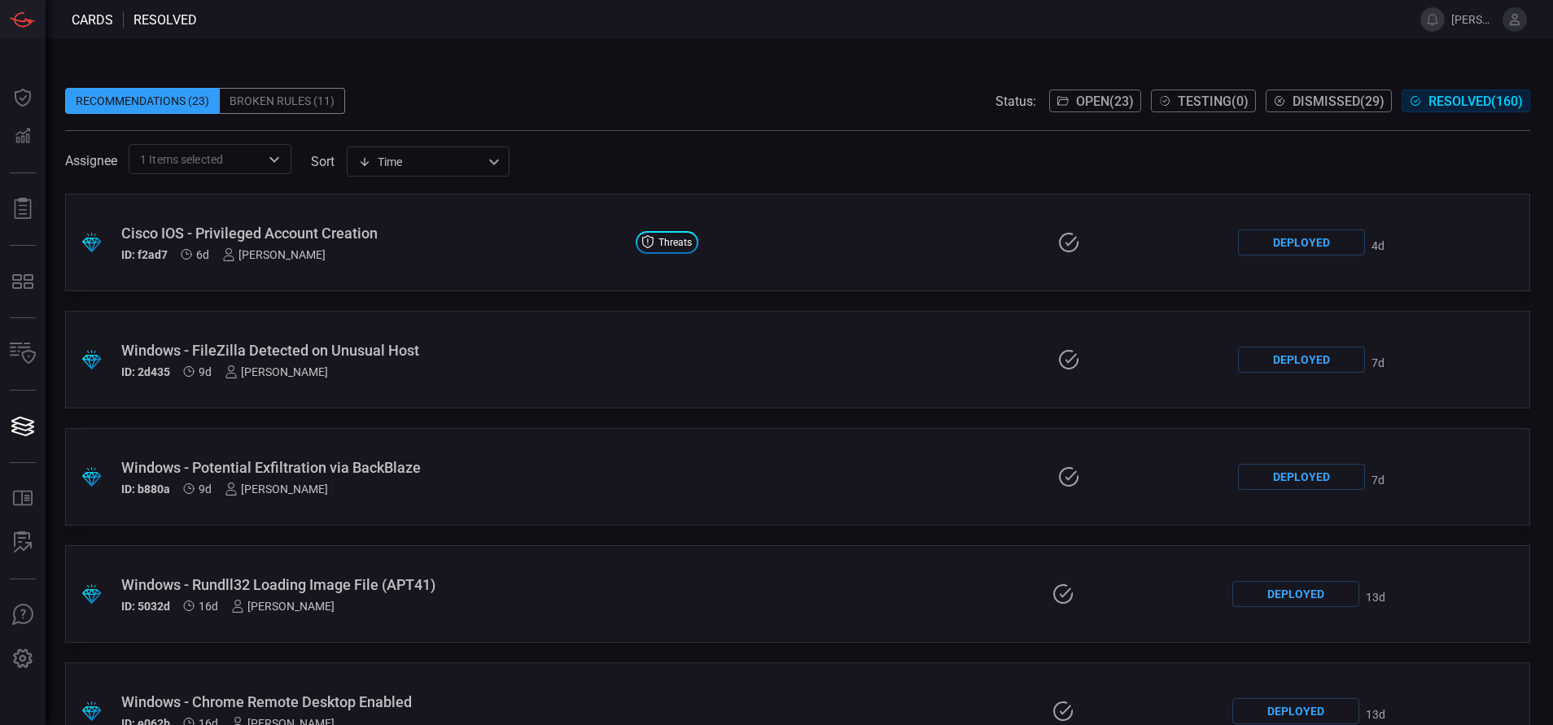
click at [784, 137] on span at bounding box center [797, 137] width 1465 height 13
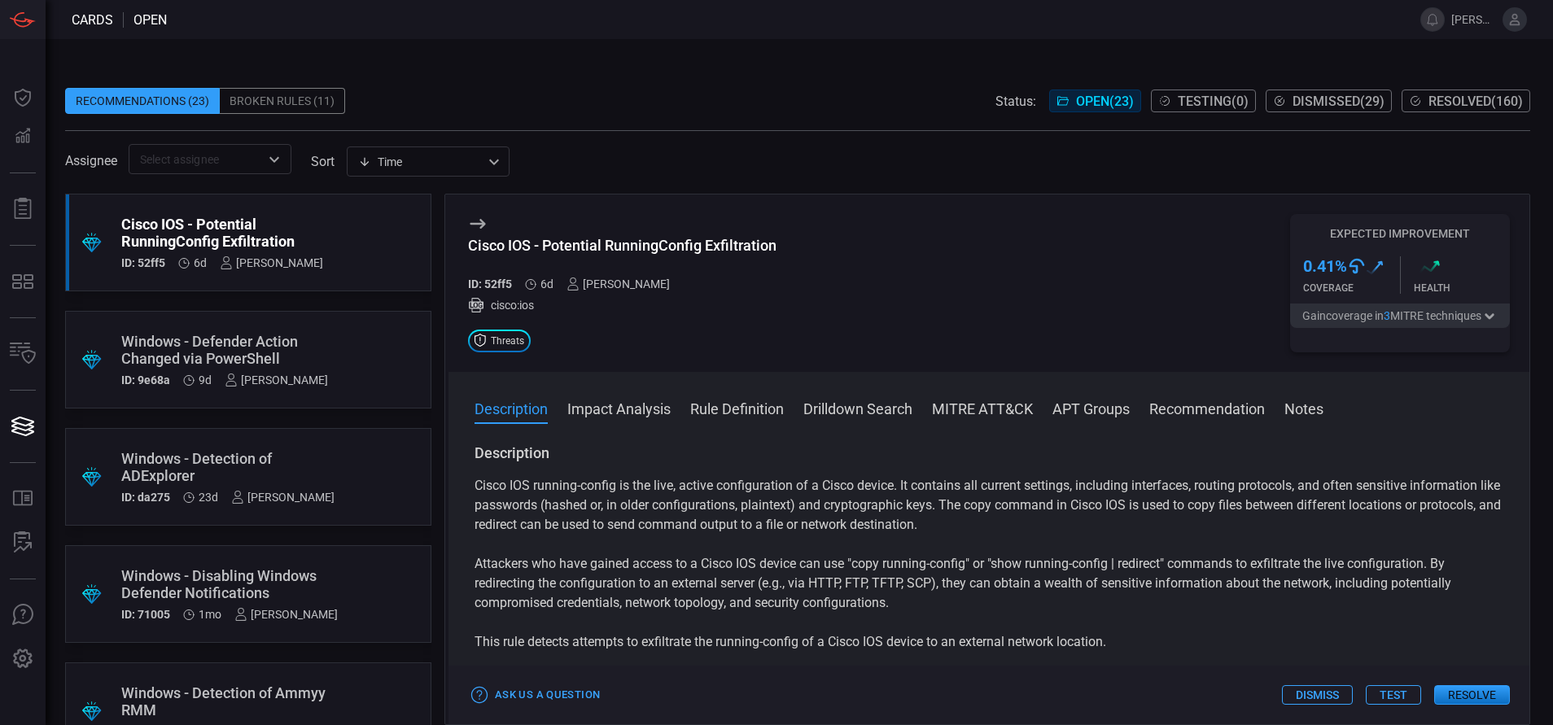
click at [1491, 692] on button "Resolve" at bounding box center [1472, 695] width 76 height 20
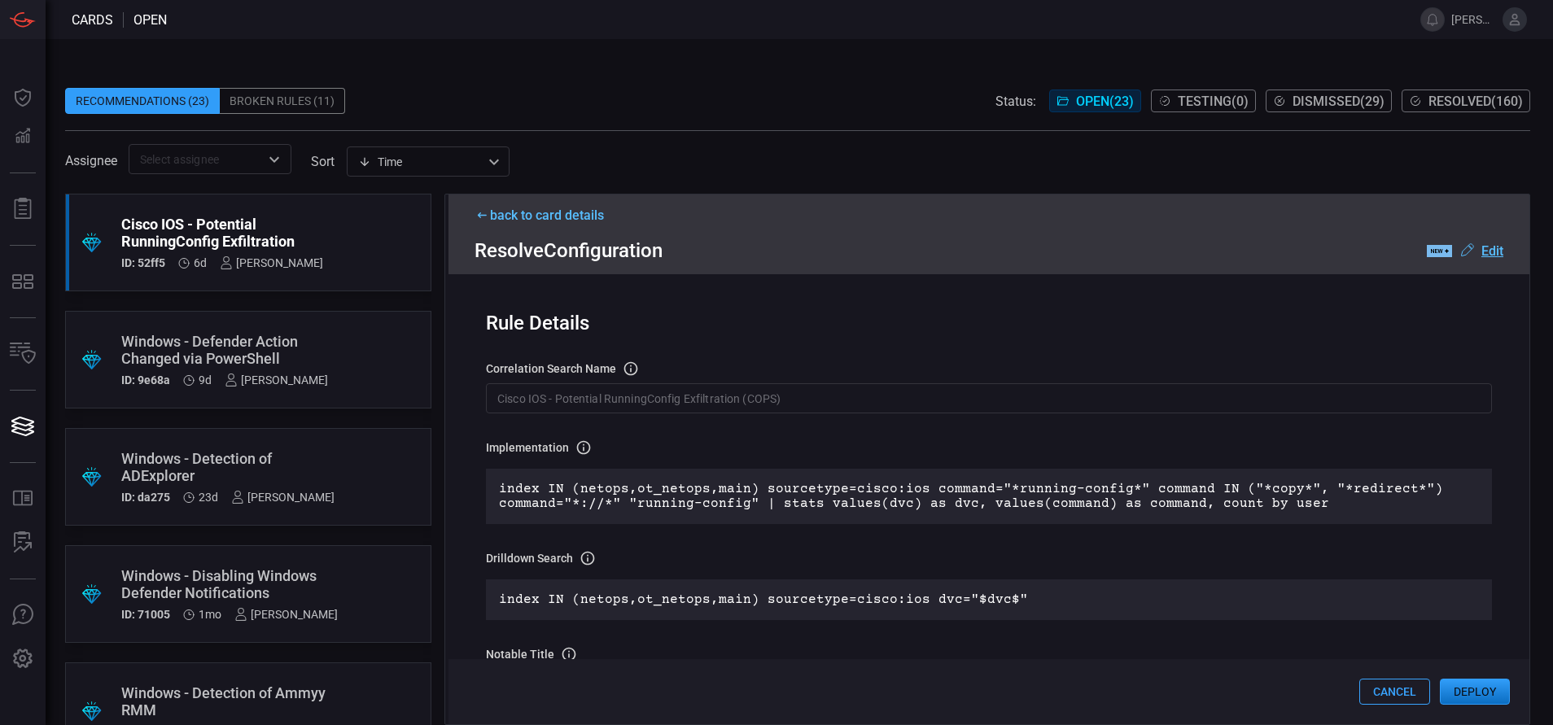
click at [803, 398] on input "Cisco IOS - Potential RunningConfig Exfiltration (COPS)" at bounding box center [989, 398] width 1006 height 30
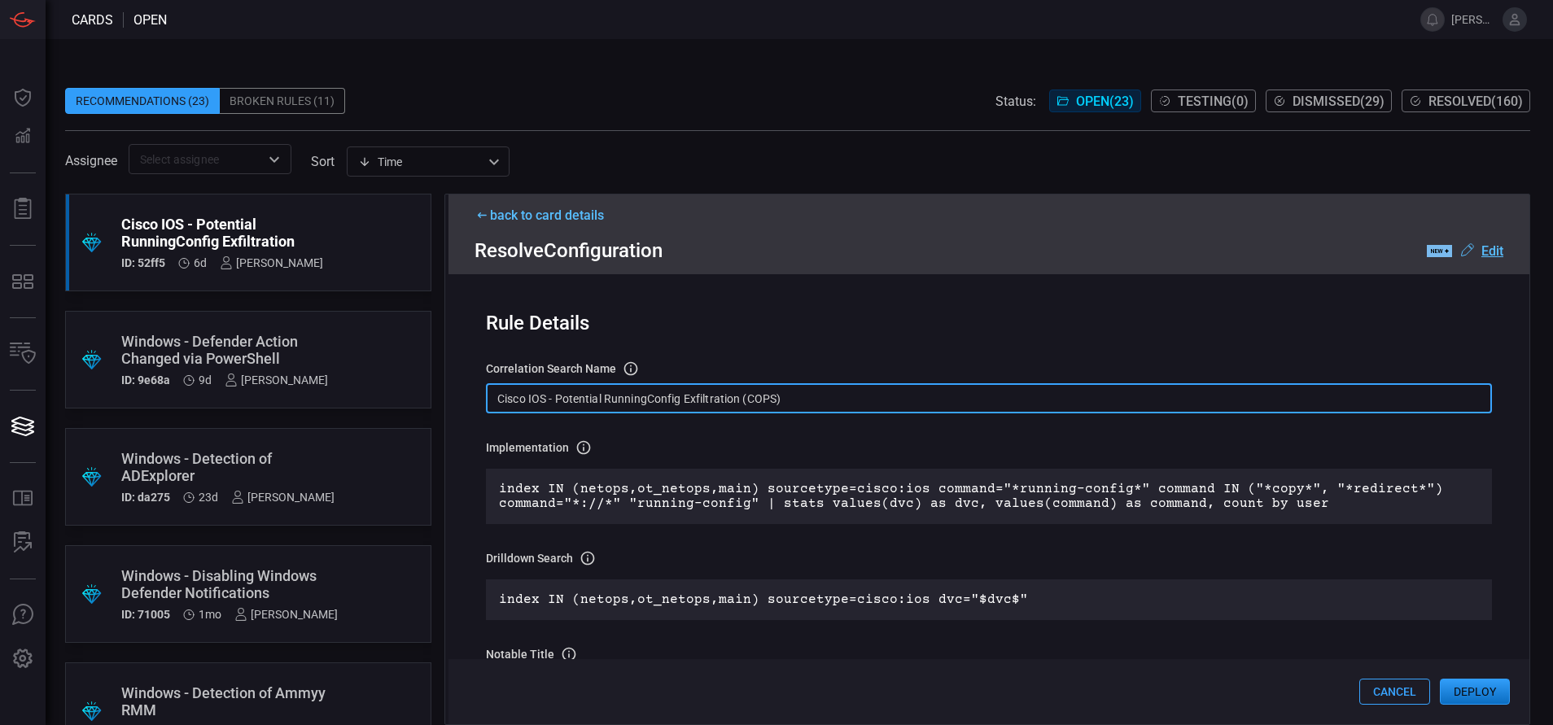
paste input "text"
type input "Cisco IOS - Potential RunningConfig Exfiltration"
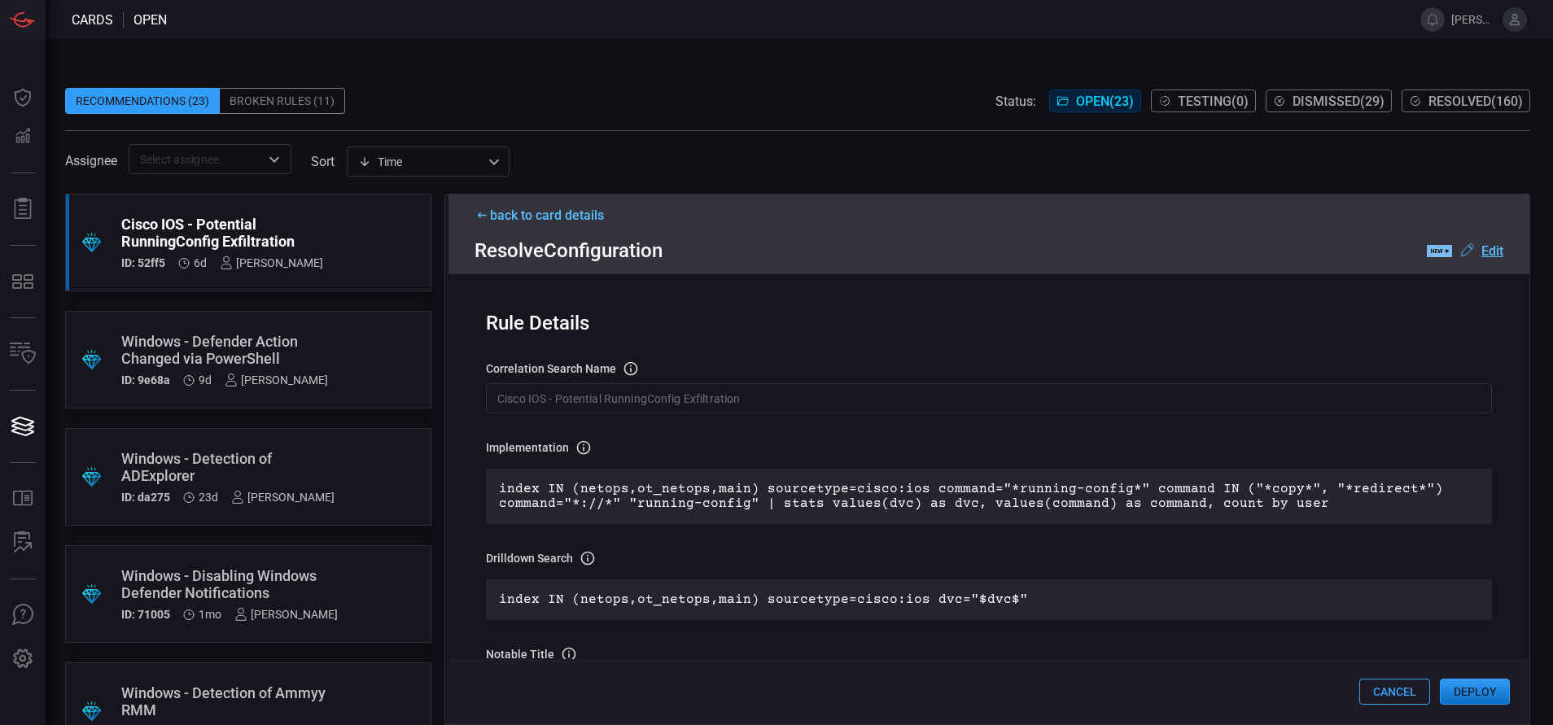
click at [1478, 688] on button "Deploy" at bounding box center [1475, 692] width 70 height 26
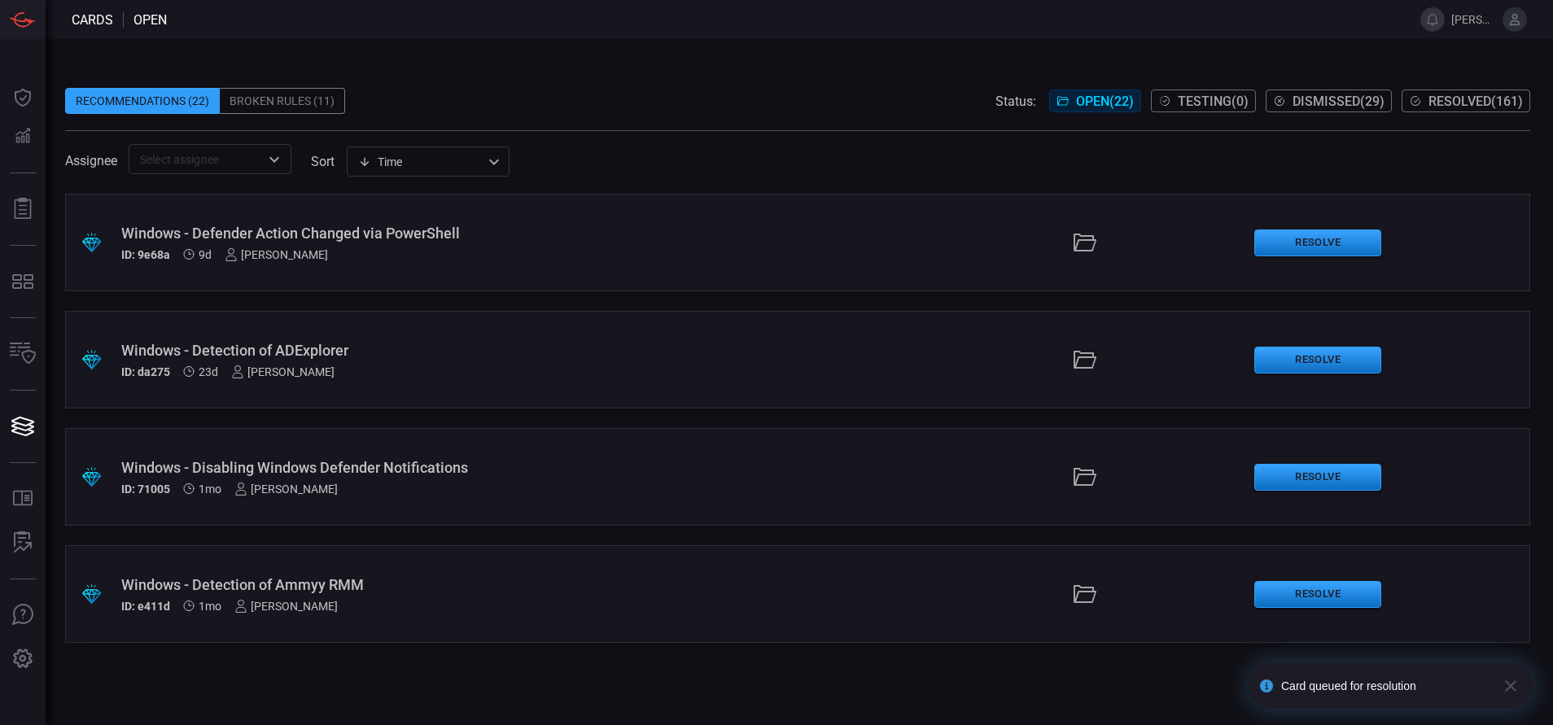
click at [1453, 98] on span "Resolved ( 161 )" at bounding box center [1476, 101] width 94 height 15
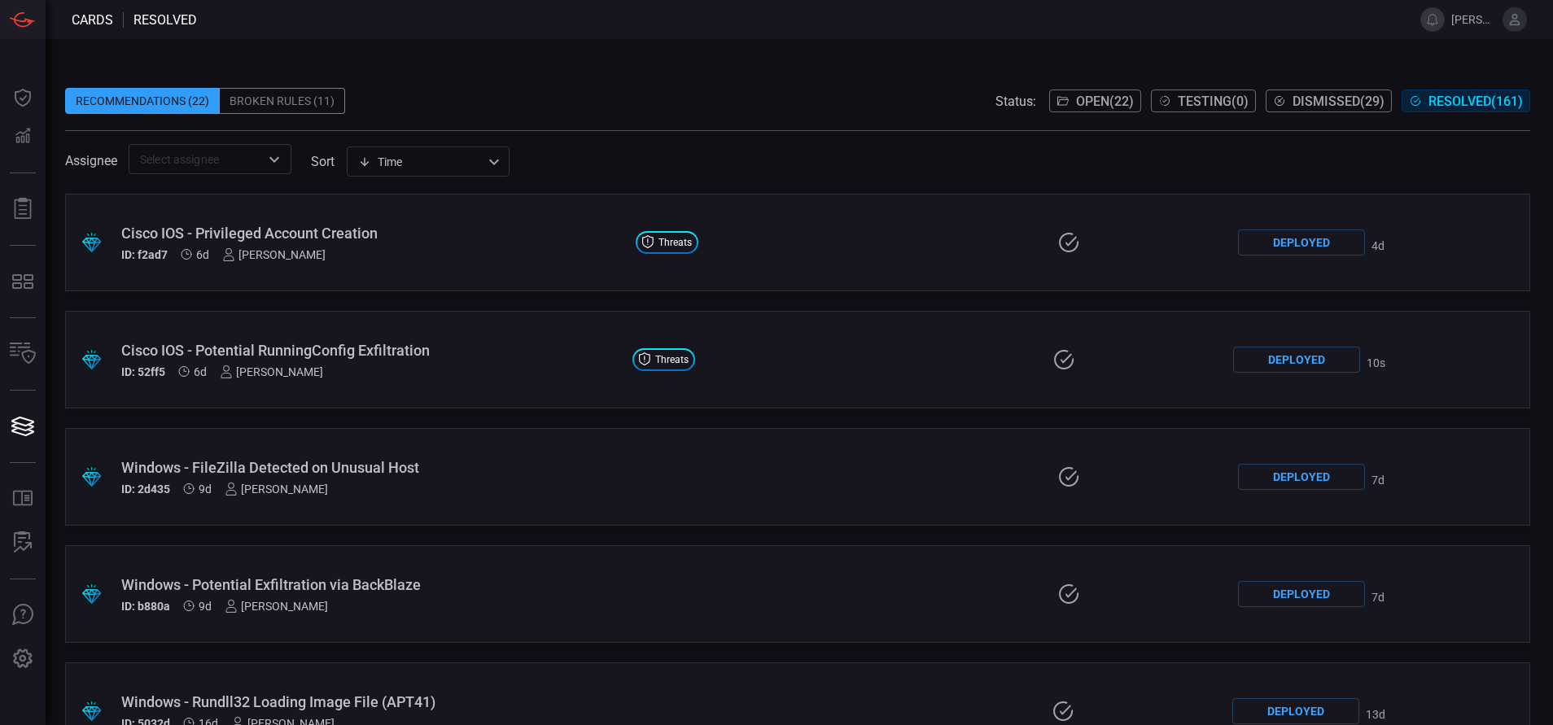
click at [455, 343] on div "Cisco IOS - Potential RunningConfig Exfiltration" at bounding box center [370, 350] width 498 height 17
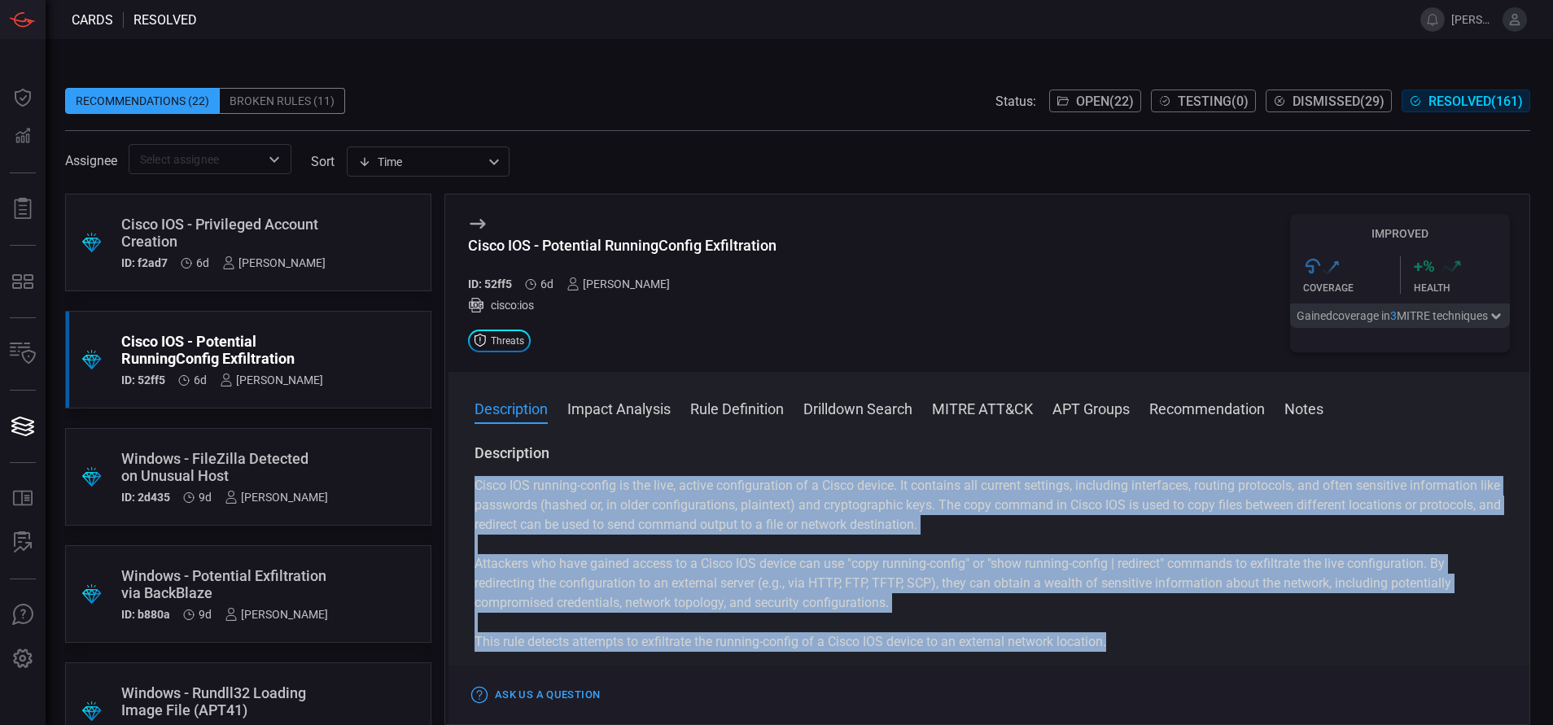
drag, startPoint x: 1126, startPoint y: 646, endPoint x: 471, endPoint y: 487, distance: 673.5
click at [471, 487] on div "Description Cisco IOS running-config is the live, active configuration of a Cis…" at bounding box center [989, 581] width 1081 height 275
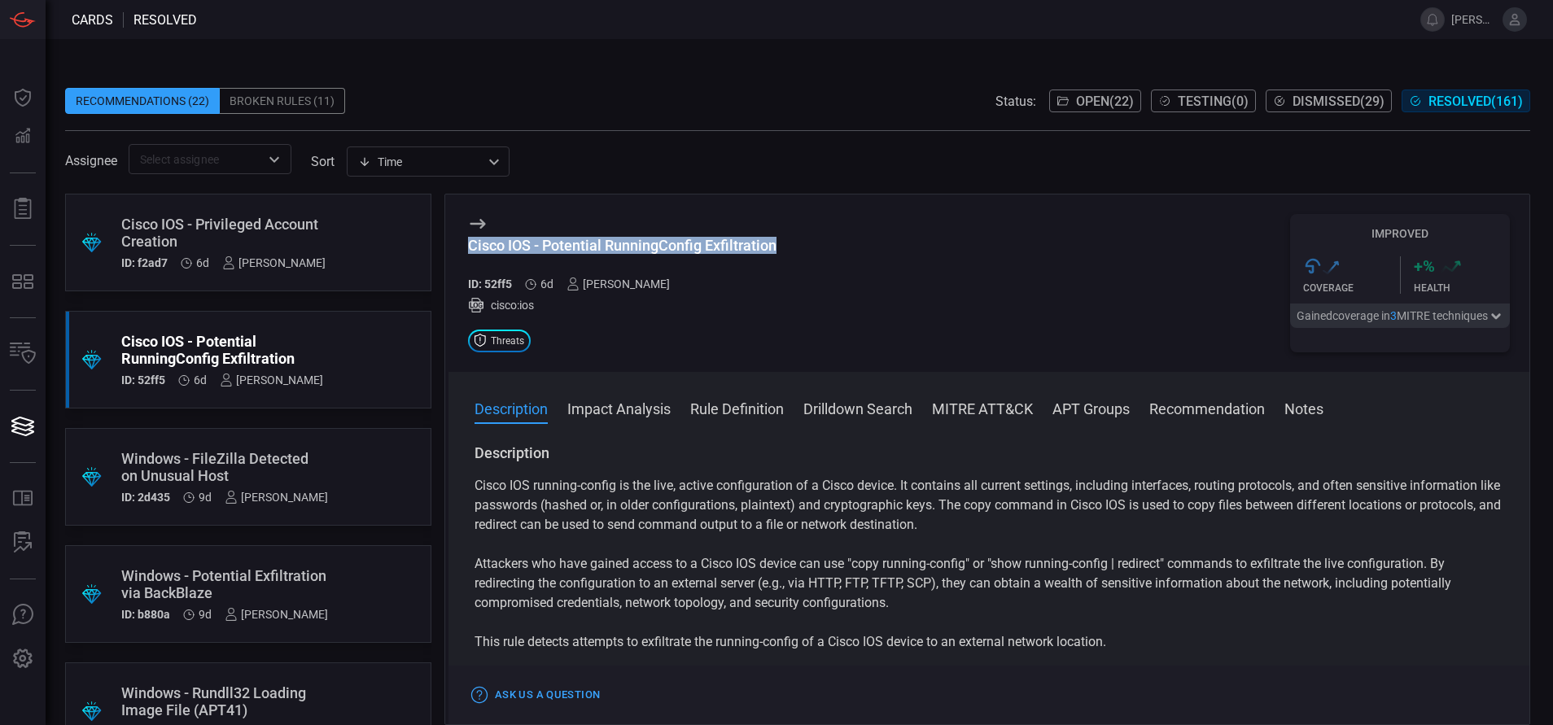
drag, startPoint x: 777, startPoint y: 252, endPoint x: 470, endPoint y: 259, distance: 307.0
click at [470, 259] on div "Cisco IOS - Potential RunningConfig Exfiltration ID: 52ff5 6d [PERSON_NAME] cis…" at bounding box center [989, 283] width 1081 height 177
click at [1096, 99] on span "Open ( 22 )" at bounding box center [1105, 101] width 58 height 15
